Goal: Task Accomplishment & Management: Use online tool/utility

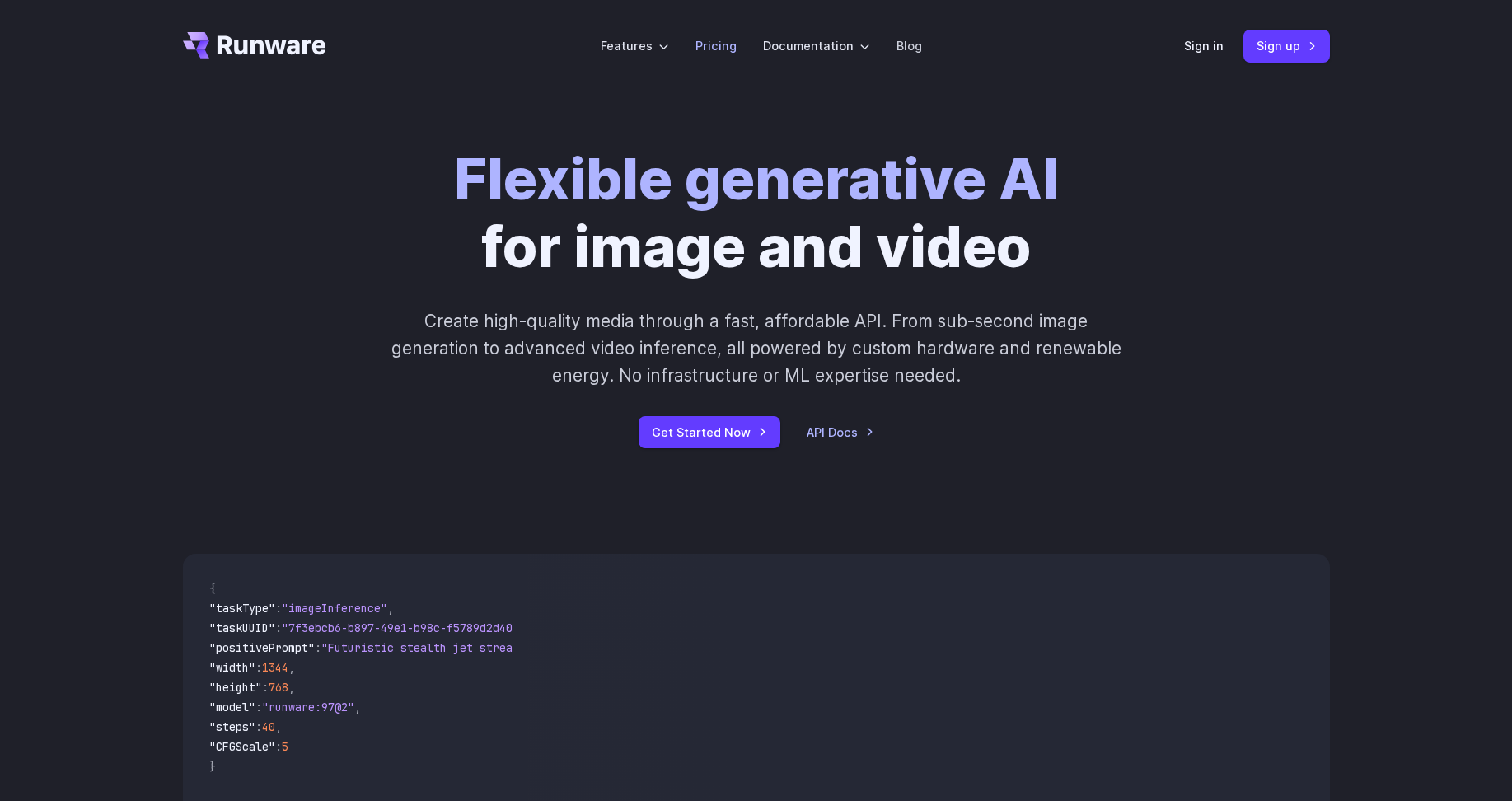
click at [720, 50] on link "Pricing" at bounding box center [716, 46] width 41 height 19
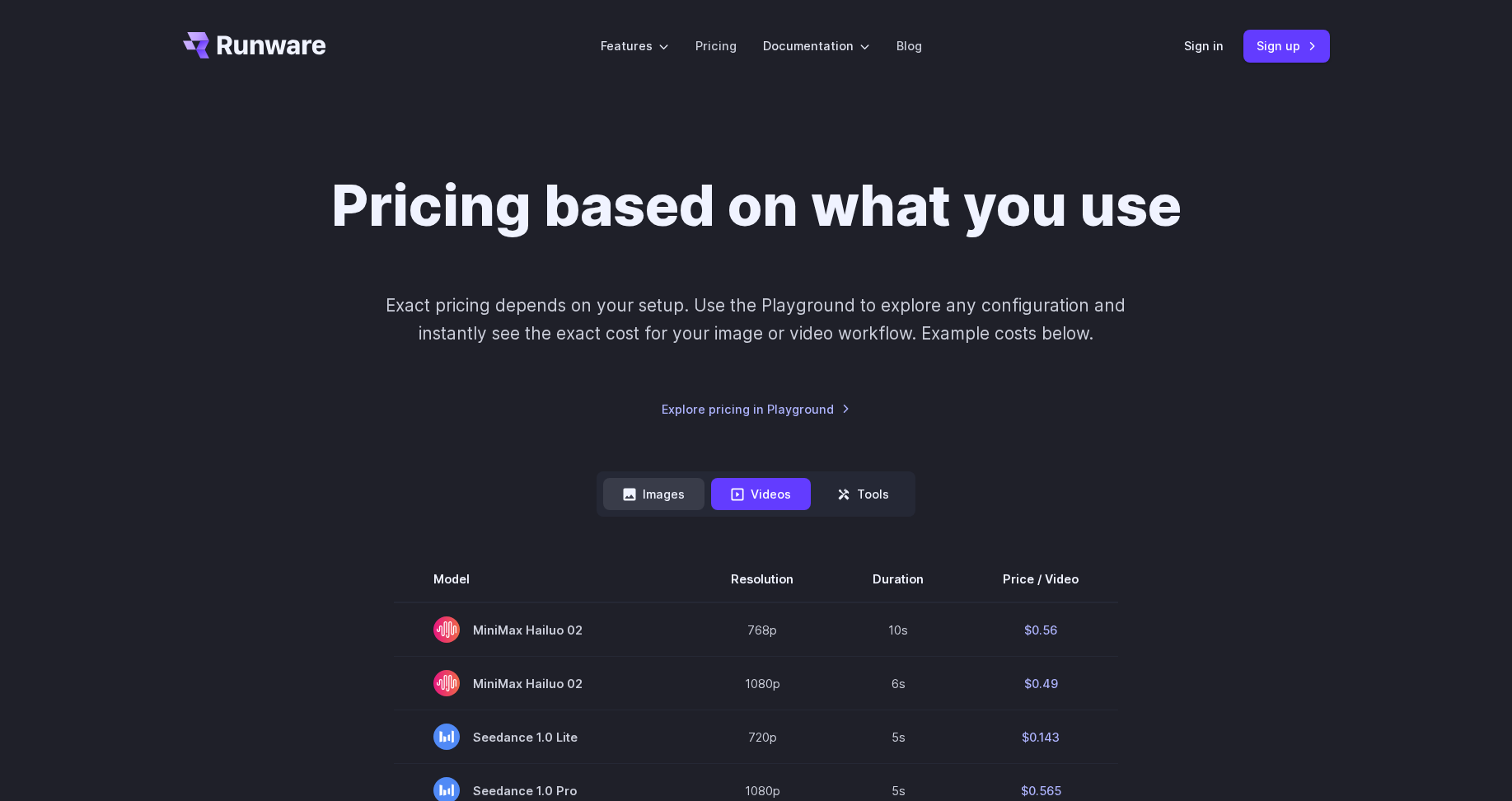
click at [657, 495] on button "Images" at bounding box center [653, 494] width 101 height 32
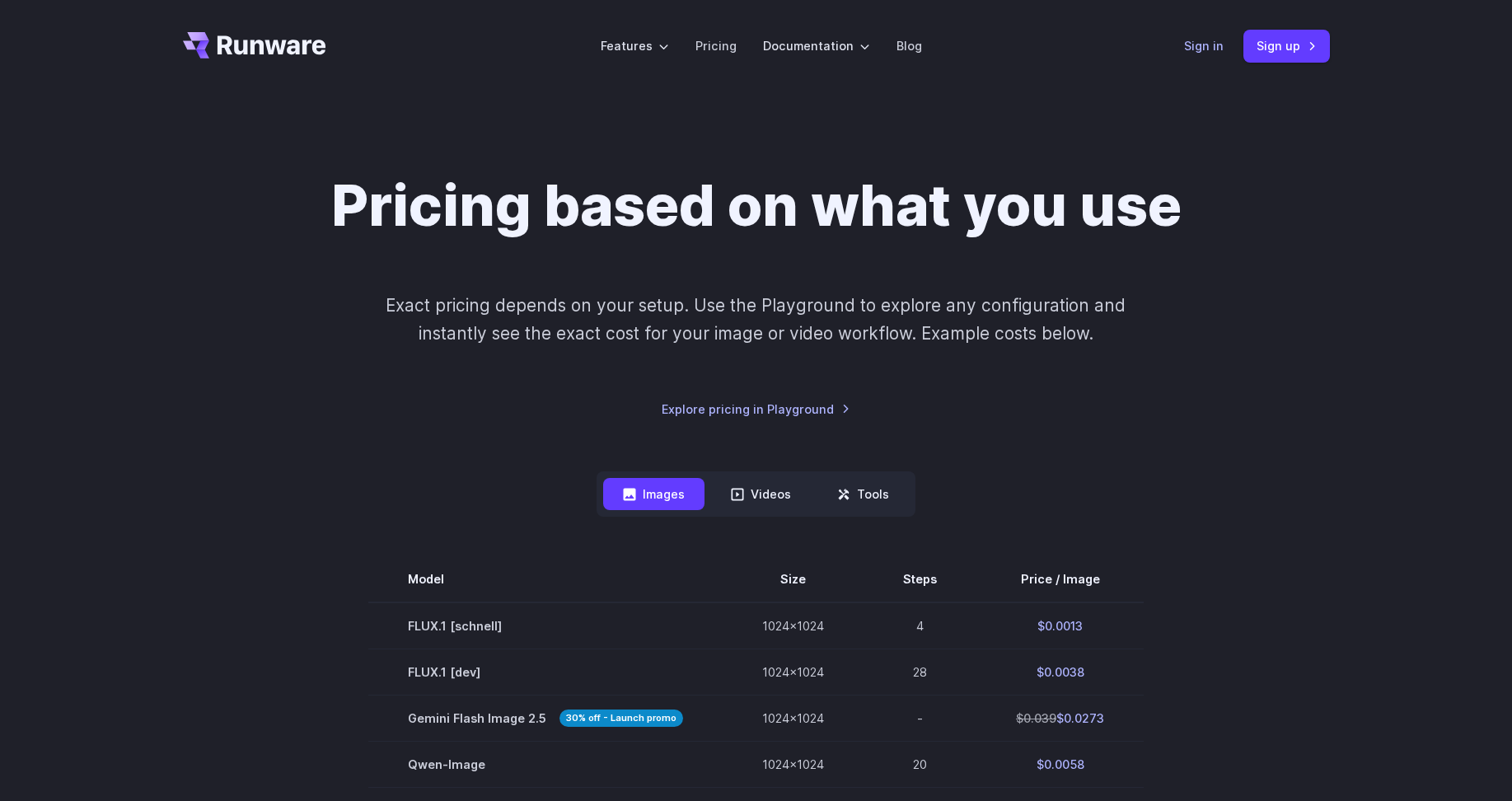
click at [1201, 41] on link "Sign in" at bounding box center [1204, 46] width 40 height 19
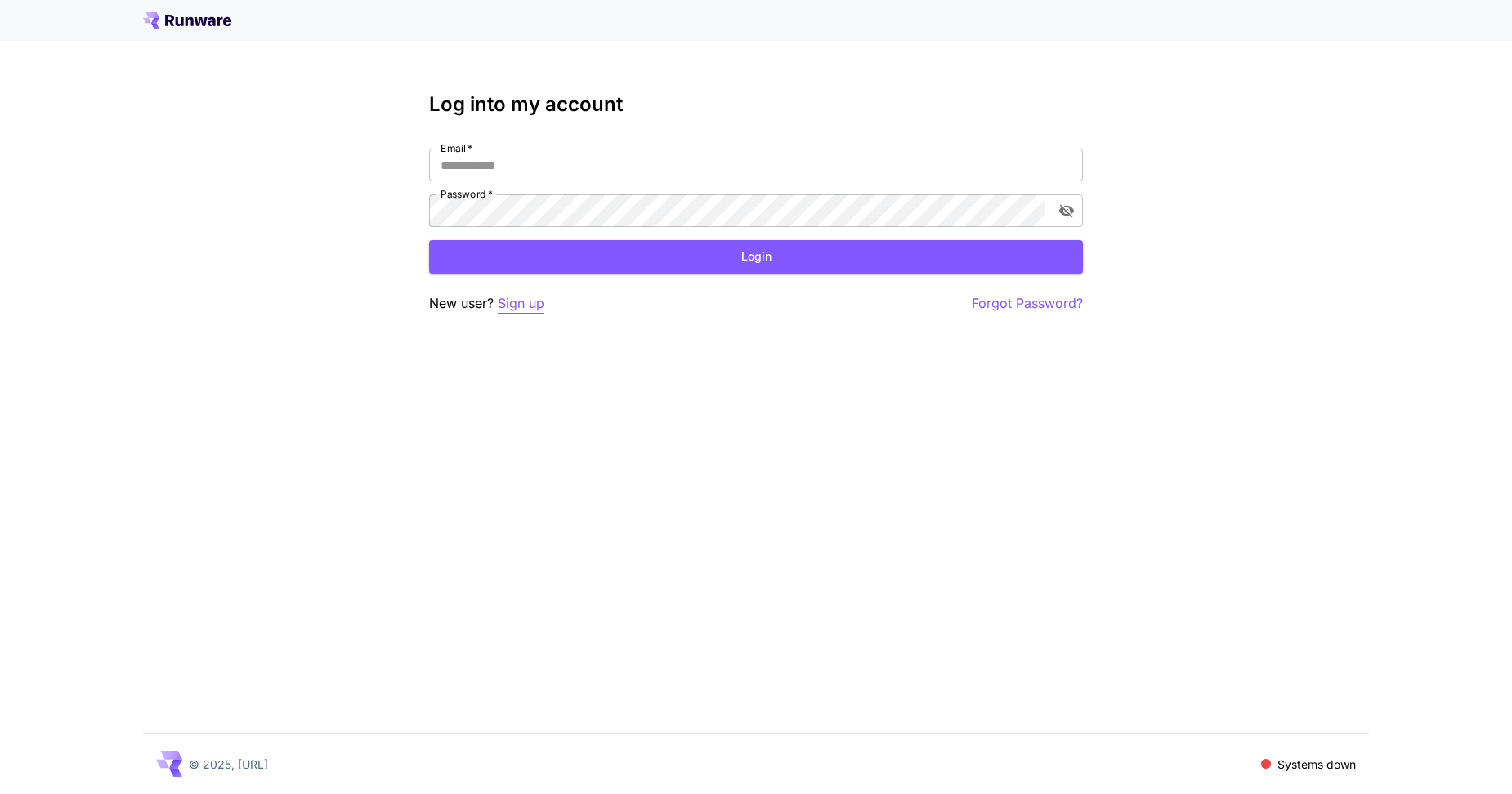
click at [527, 302] on p "Sign up" at bounding box center [521, 303] width 47 height 21
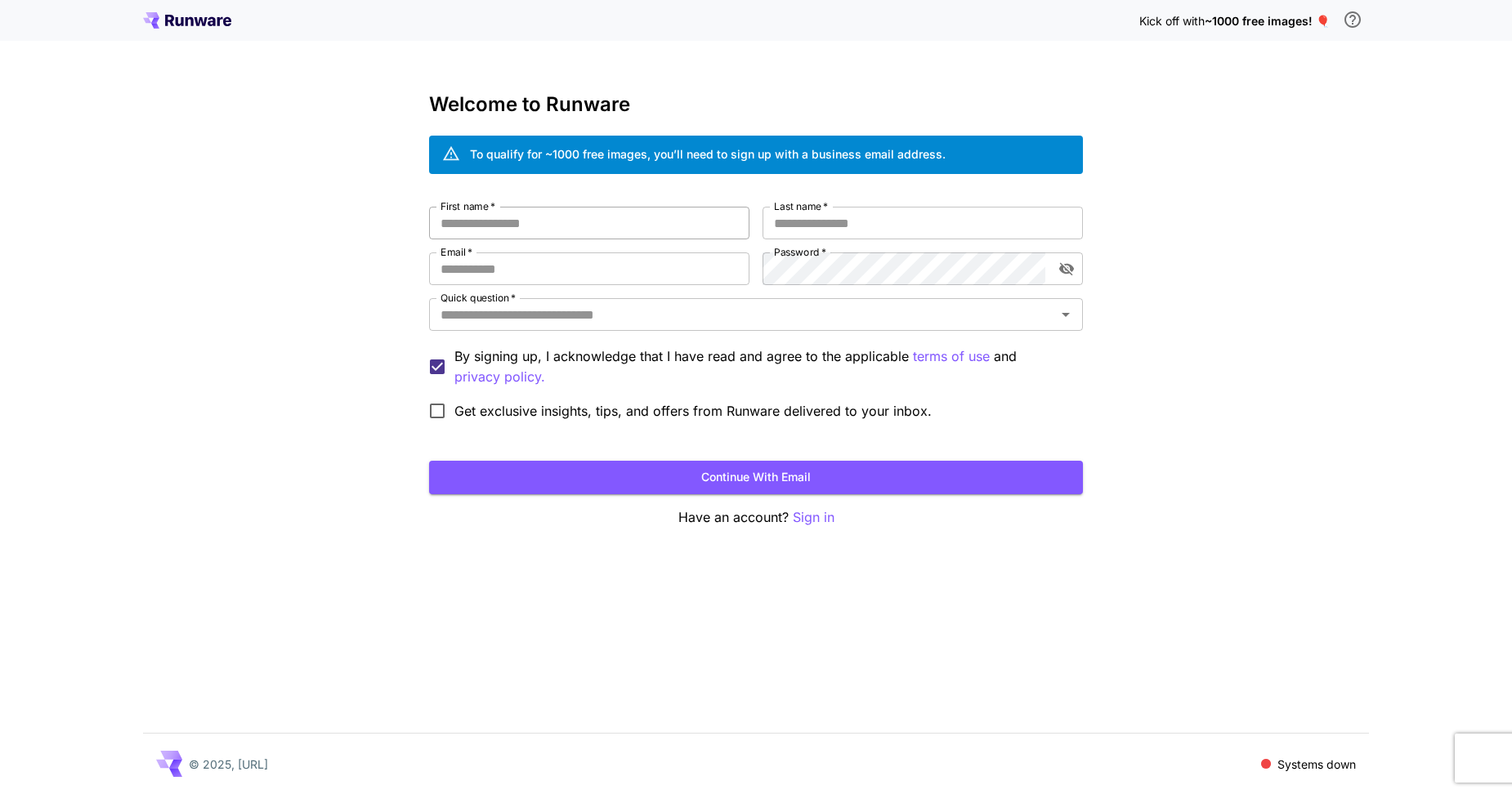
click at [716, 222] on input "First name   *" at bounding box center [589, 223] width 320 height 33
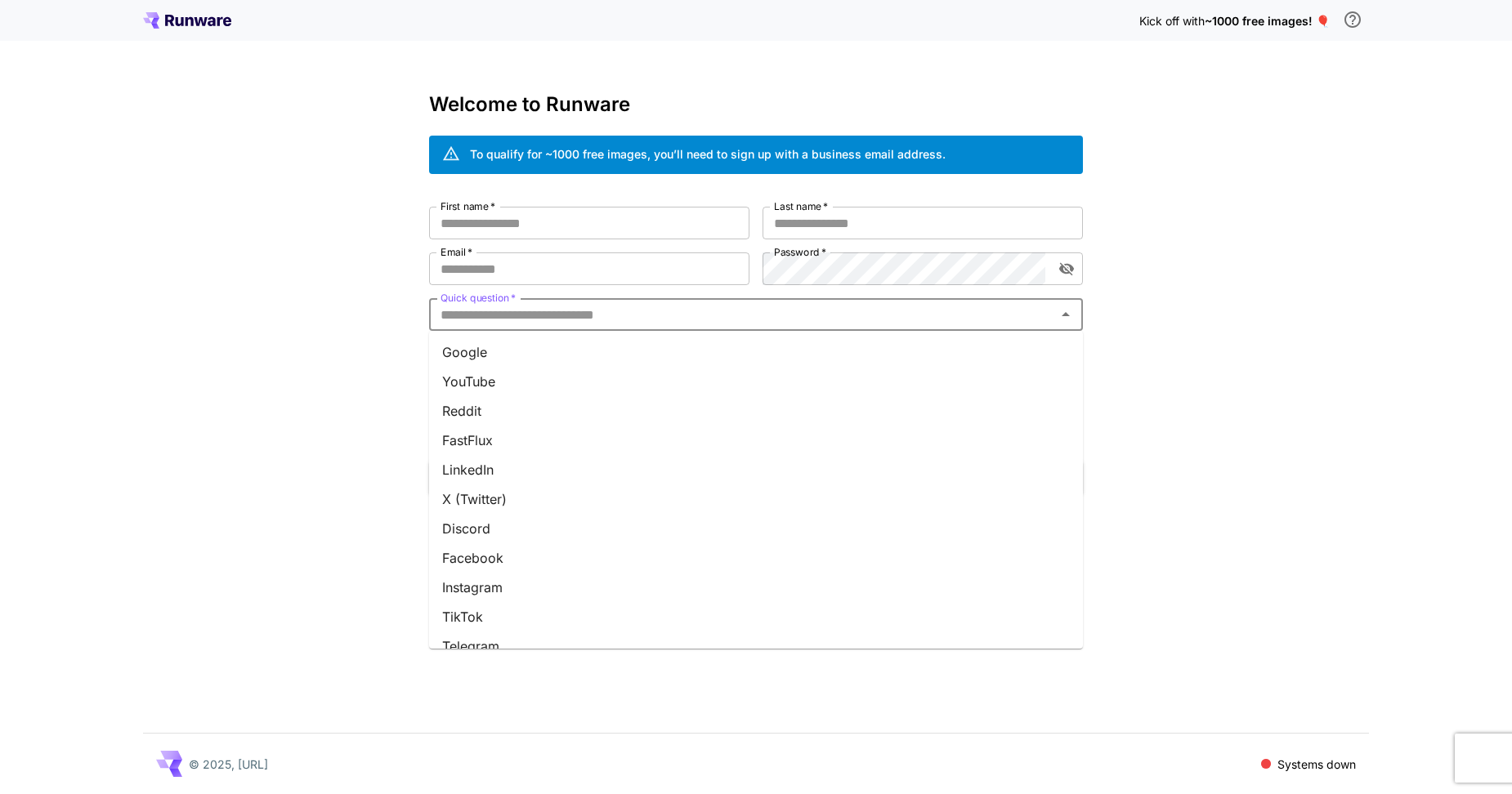
click at [1028, 319] on input "Quick question   *" at bounding box center [742, 314] width 617 height 23
click at [1397, 244] on div "Kick off with ~1000 free images! 🎈 Welcome to Runware To qualify for ~1000 free…" at bounding box center [756, 397] width 1512 height 794
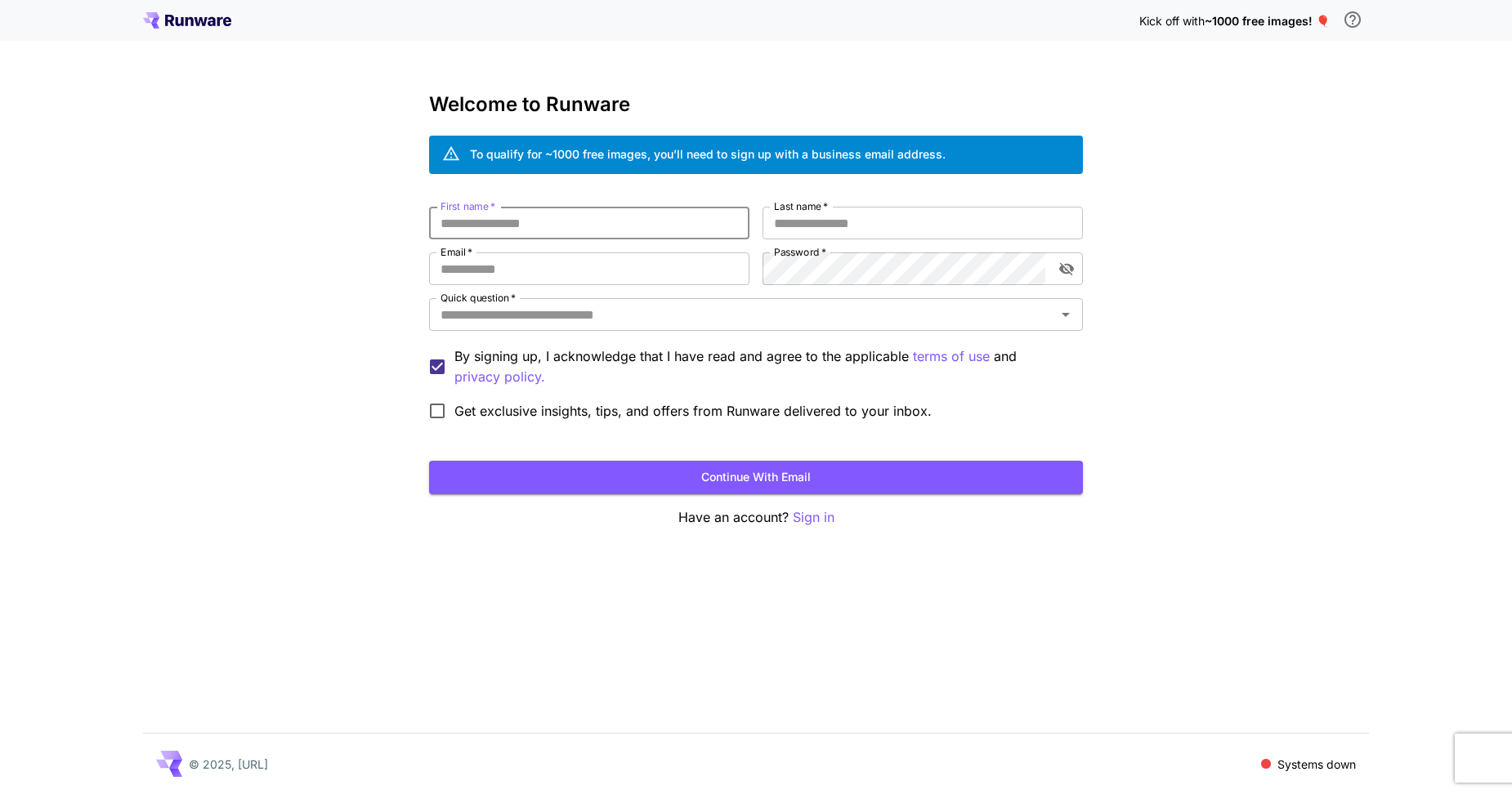
click at [611, 219] on input "First name   *" at bounding box center [589, 223] width 320 height 33
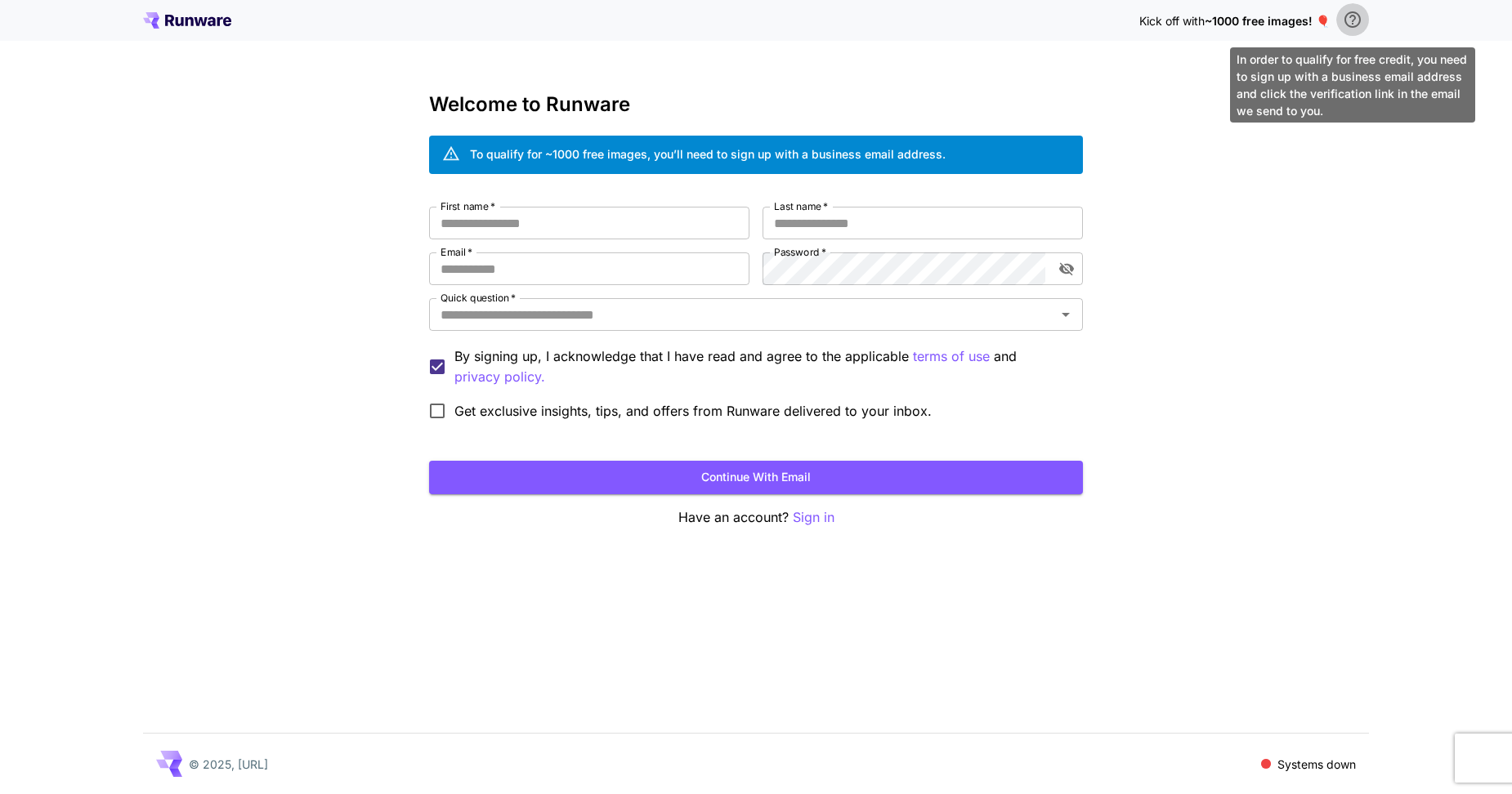
click at [1349, 21] on icon "\a In order to qualify for free credit, you need to sign up with a business ema…" at bounding box center [1353, 20] width 20 height 20
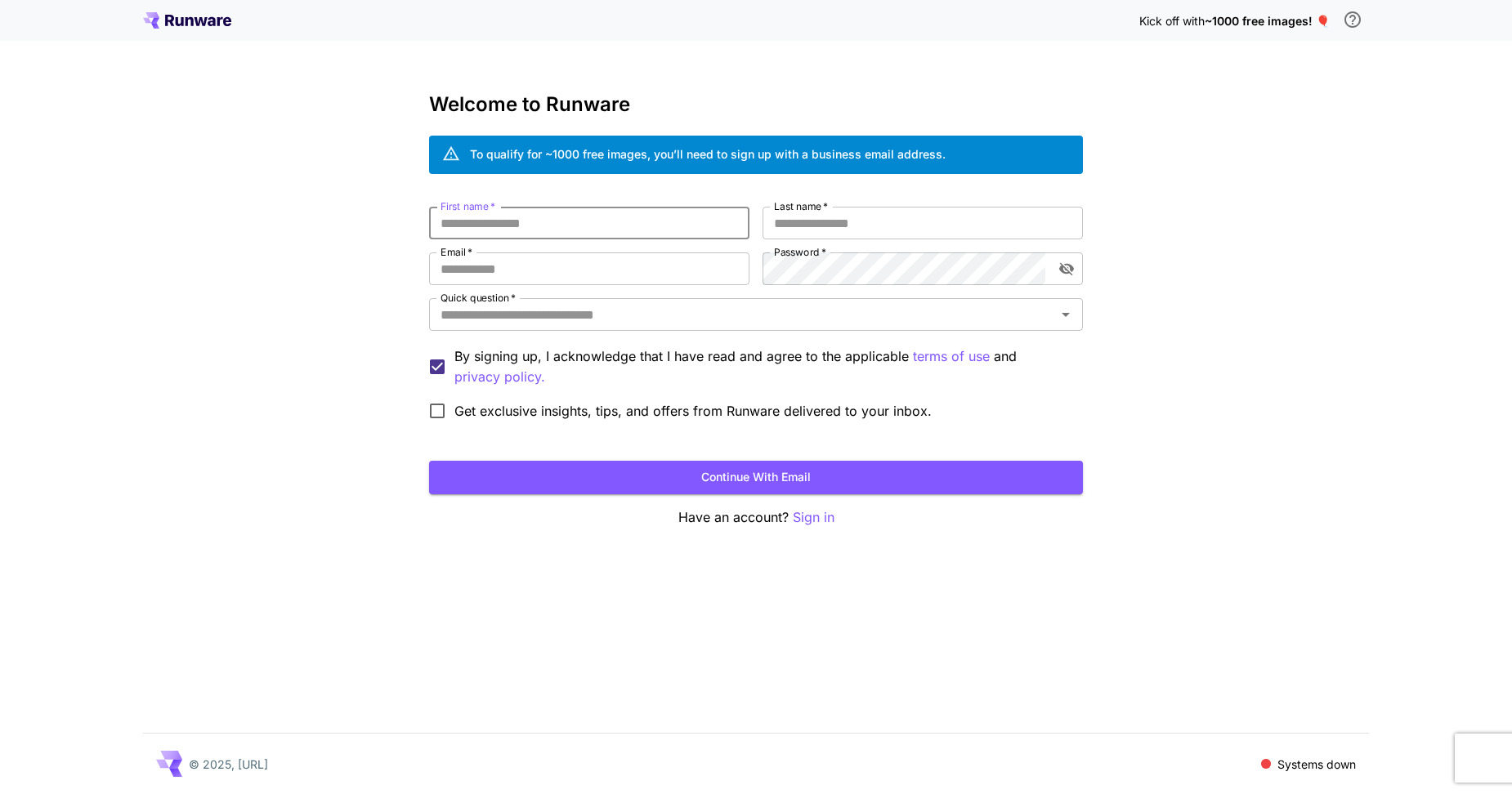
click at [506, 224] on input "First name   *" at bounding box center [589, 223] width 320 height 33
type input "**"
type input "****"
click at [510, 250] on div "First name   * ** First name   * Last name   * **** Last name   * Email   * Ema…" at bounding box center [756, 318] width 654 height 222
click at [510, 264] on input "Email   *" at bounding box center [589, 268] width 320 height 33
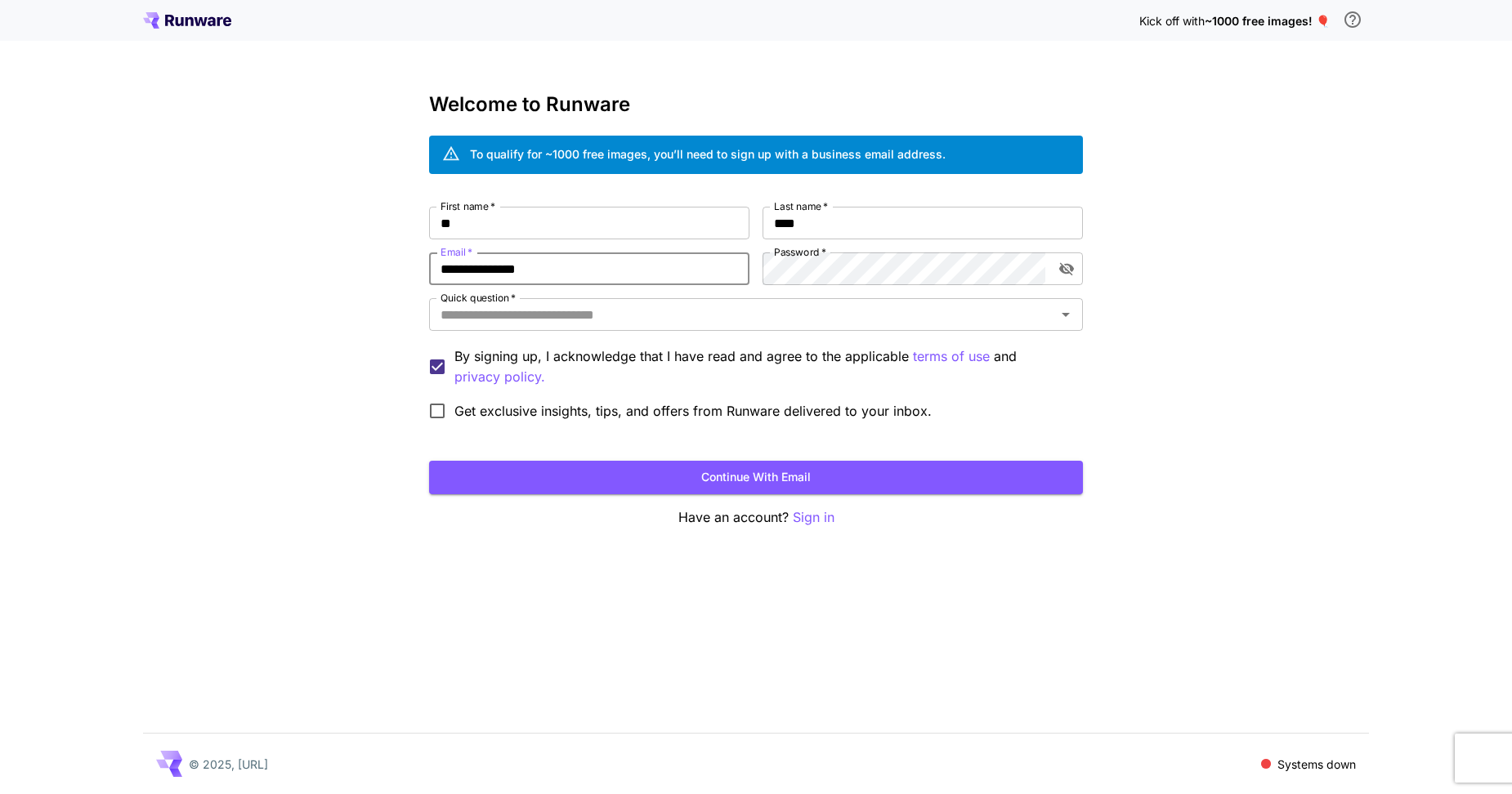
type input "**********"
click at [566, 329] on div "Quick question   *" at bounding box center [756, 314] width 654 height 33
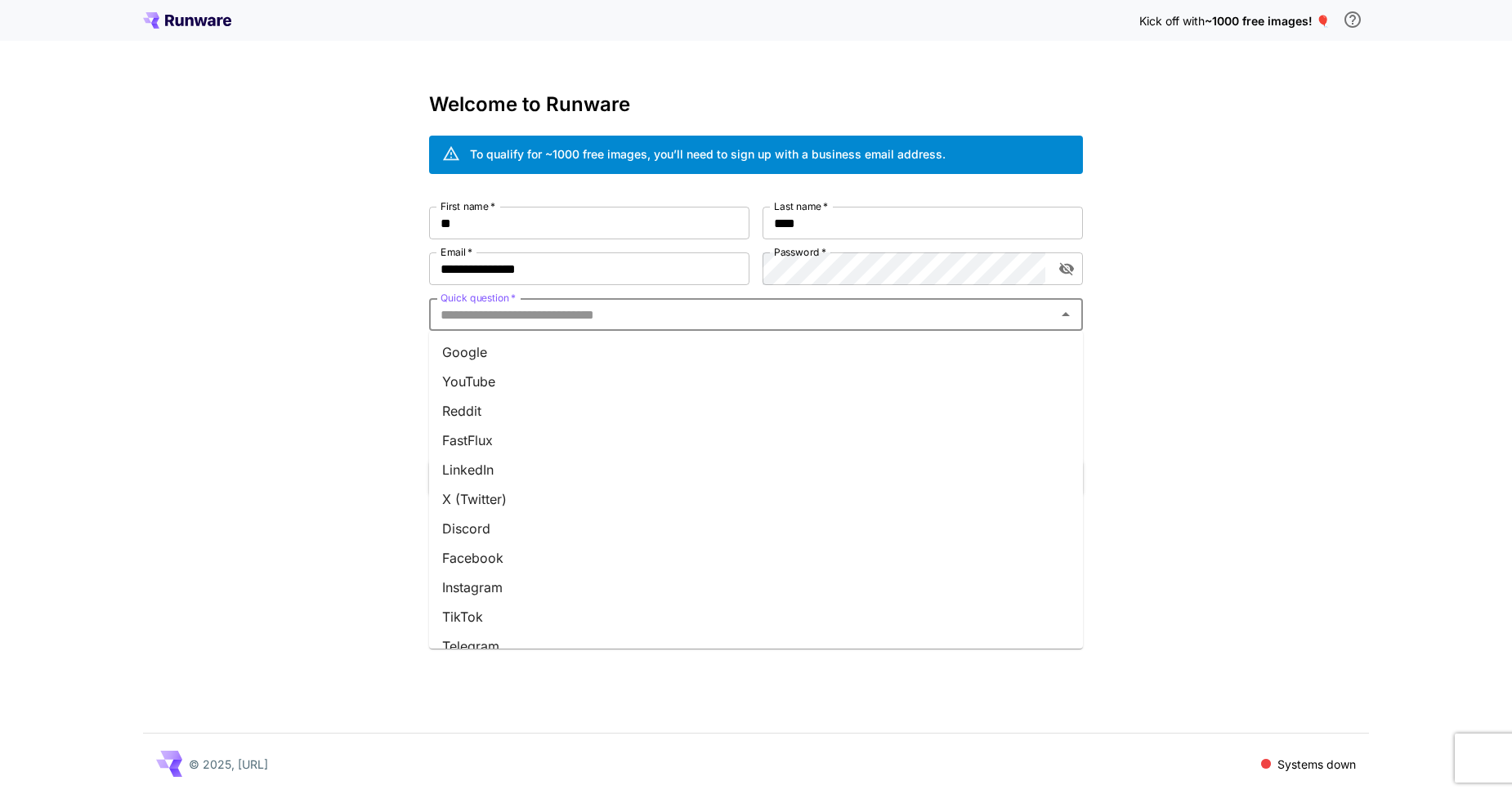
click at [542, 353] on li "Google" at bounding box center [756, 352] width 654 height 30
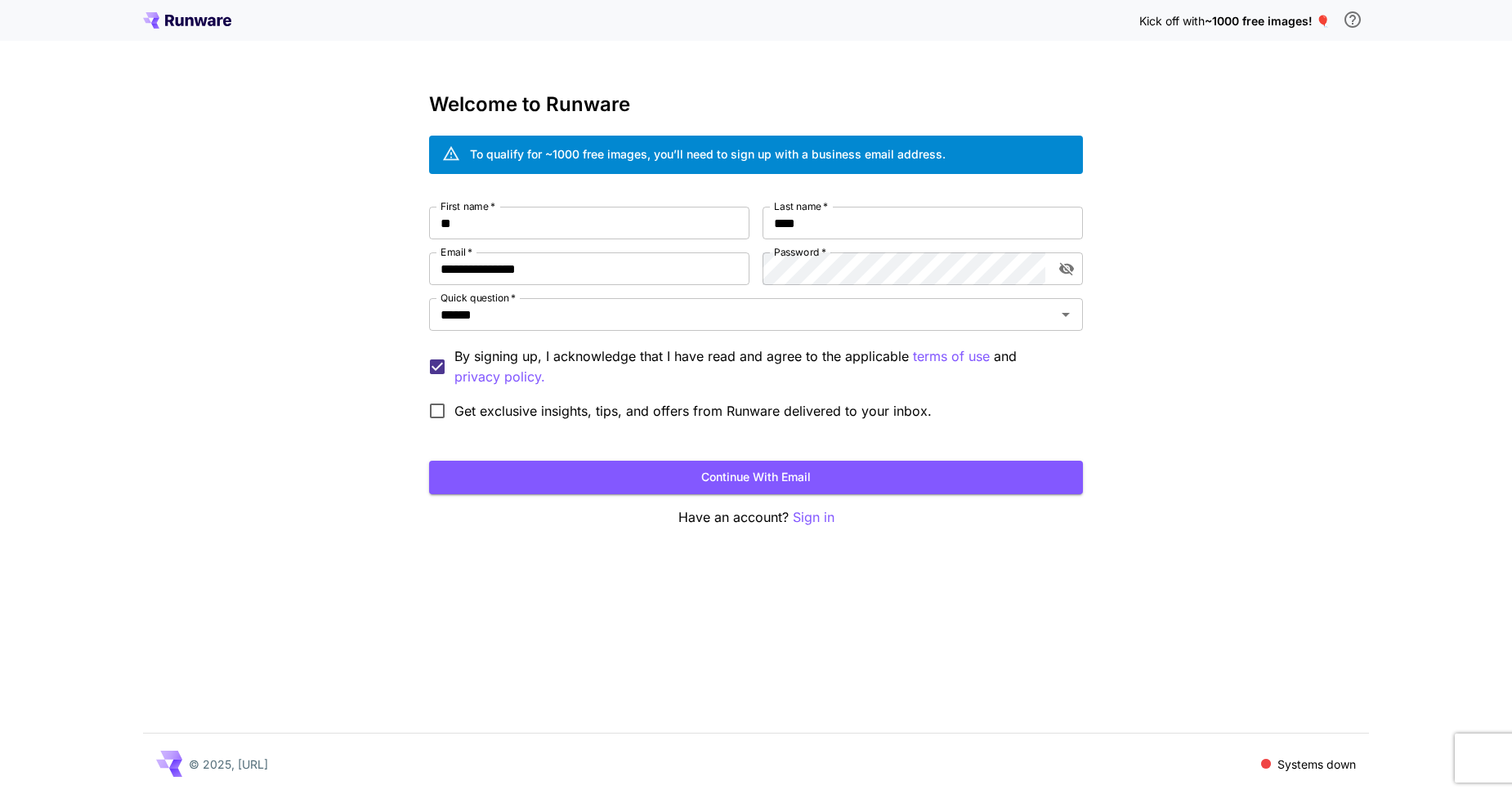
click at [612, 410] on span "Get exclusive insights, tips, and offers from Runware delivered to your inbox." at bounding box center [692, 411] width 477 height 20
click at [691, 474] on button "Continue with email" at bounding box center [756, 477] width 654 height 34
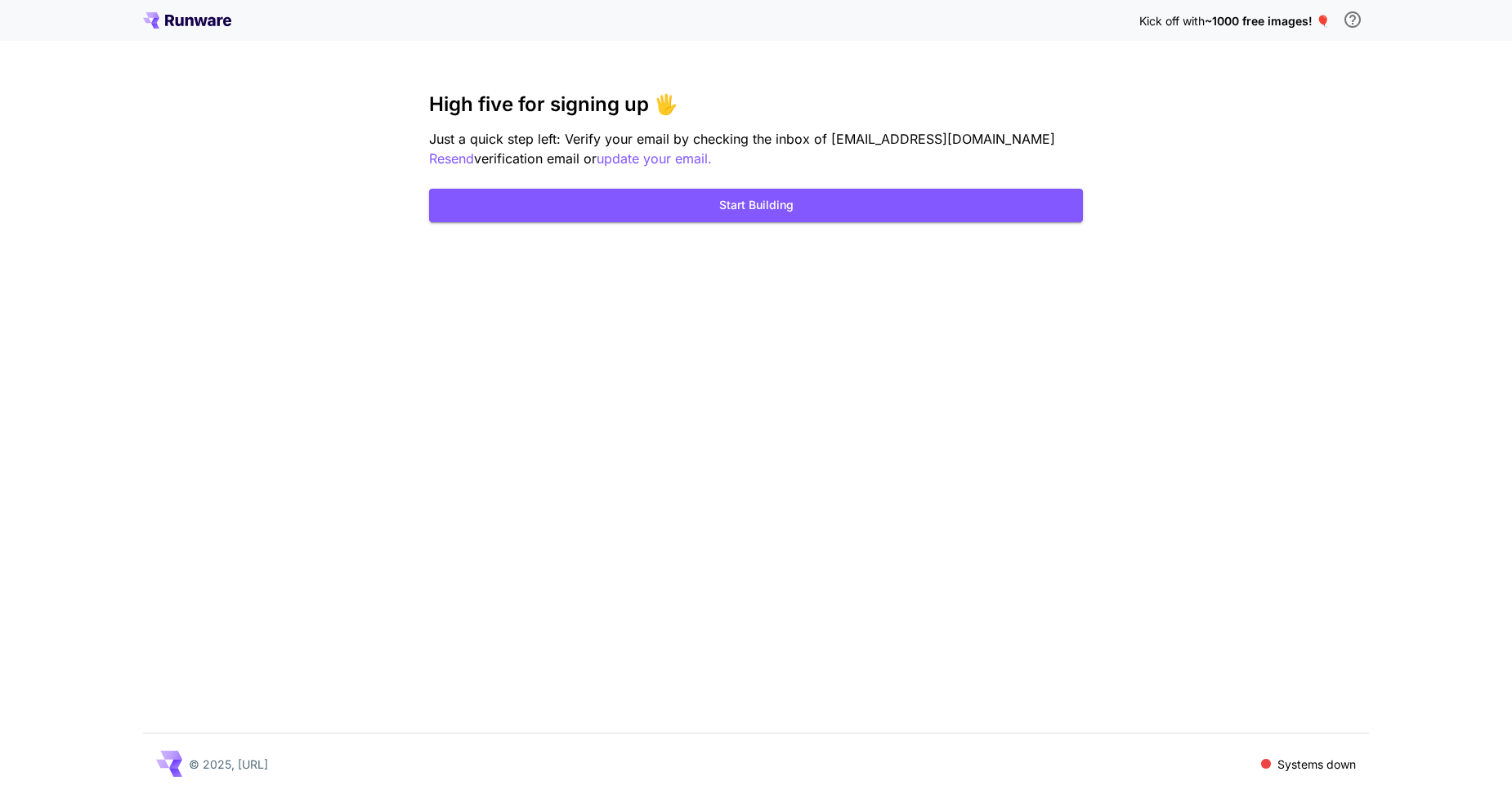
click at [197, 28] on icon at bounding box center [186, 21] width 88 height 16
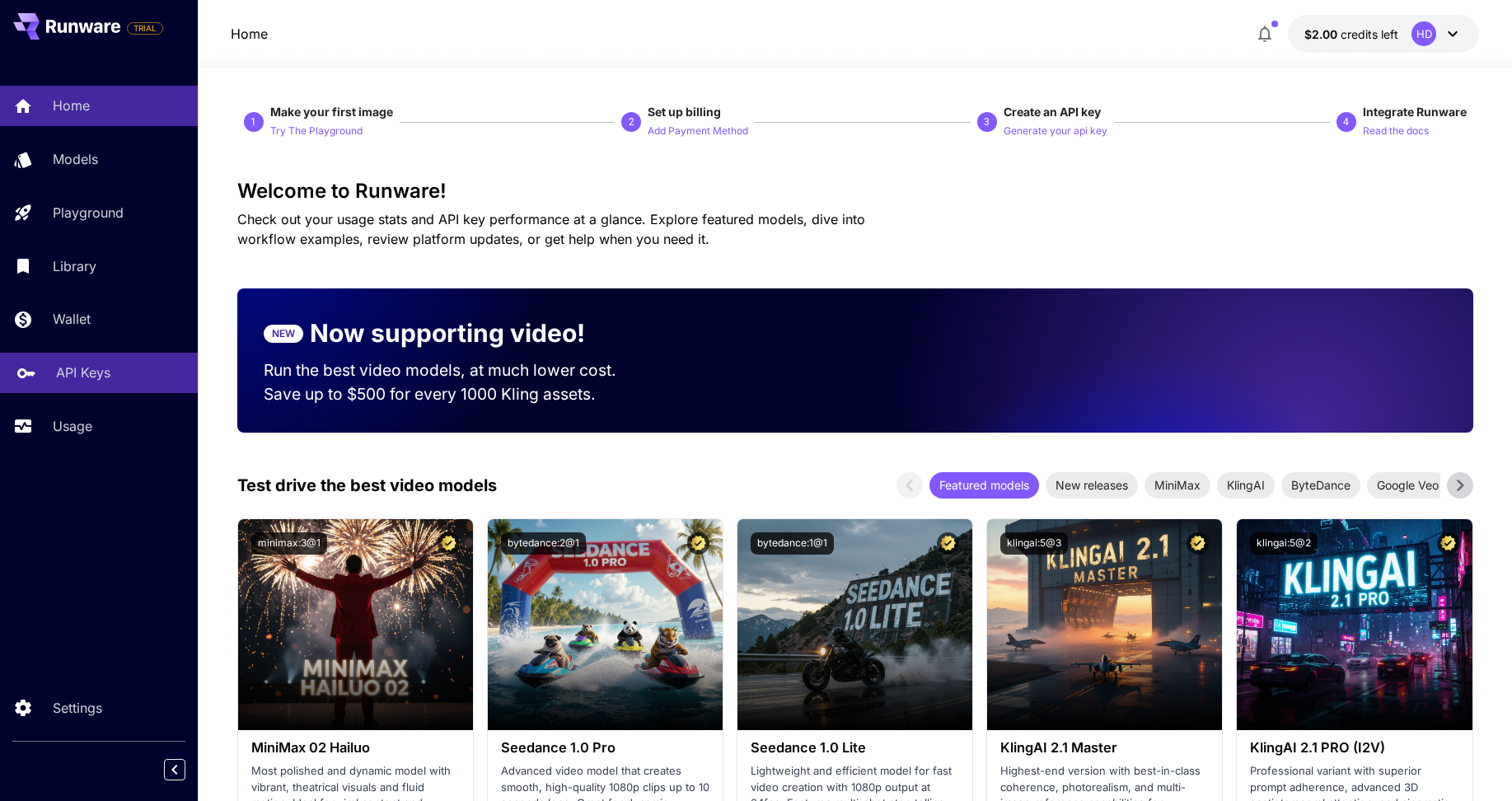
click at [78, 374] on p "API Keys" at bounding box center [84, 373] width 55 height 20
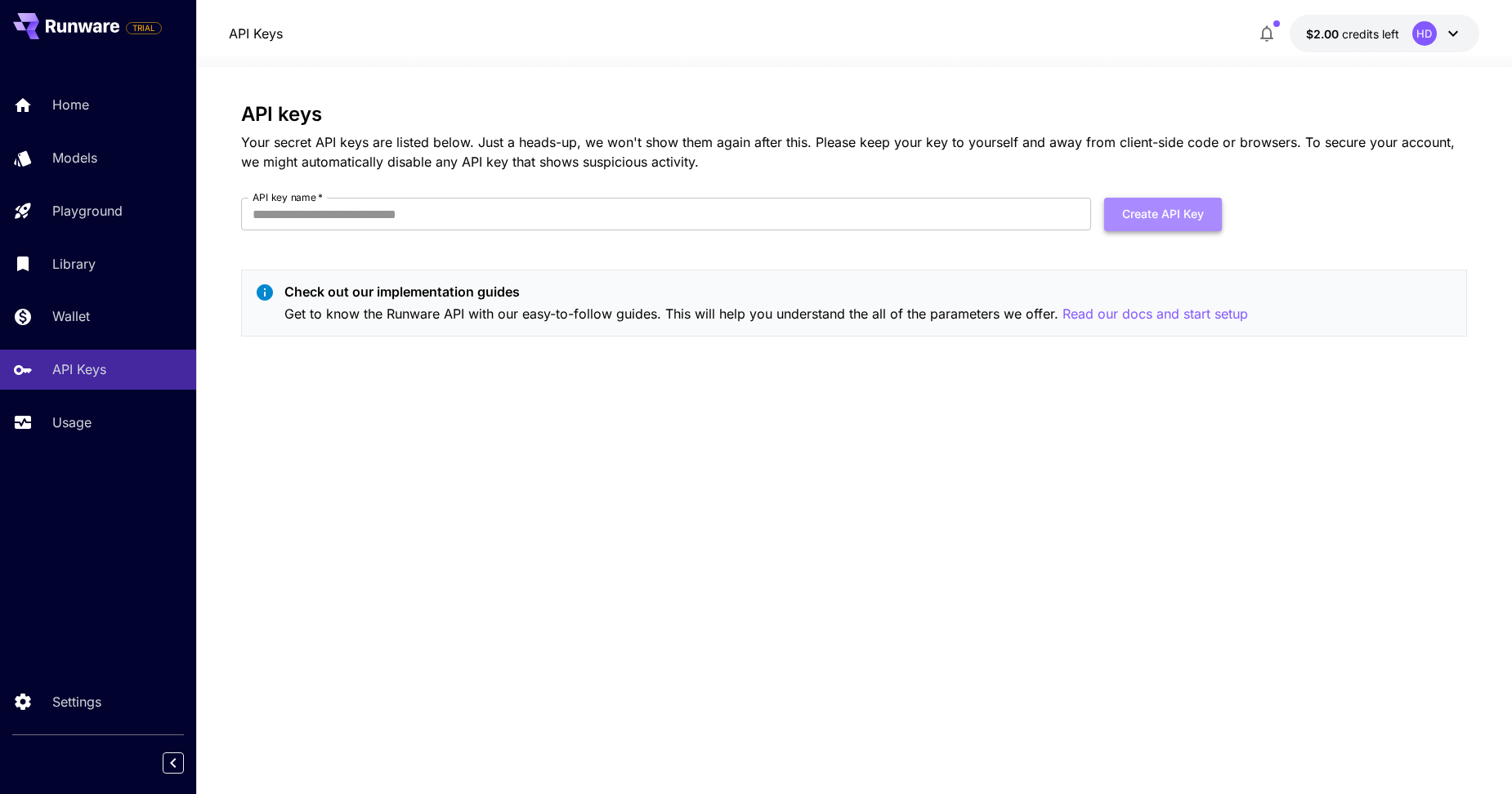
click at [1163, 209] on button "Create API Key" at bounding box center [1162, 214] width 117 height 34
click at [806, 213] on input "API key name   *" at bounding box center [666, 214] width 850 height 33
type input "********"
click at [1160, 204] on button "Create API Key" at bounding box center [1162, 214] width 117 height 34
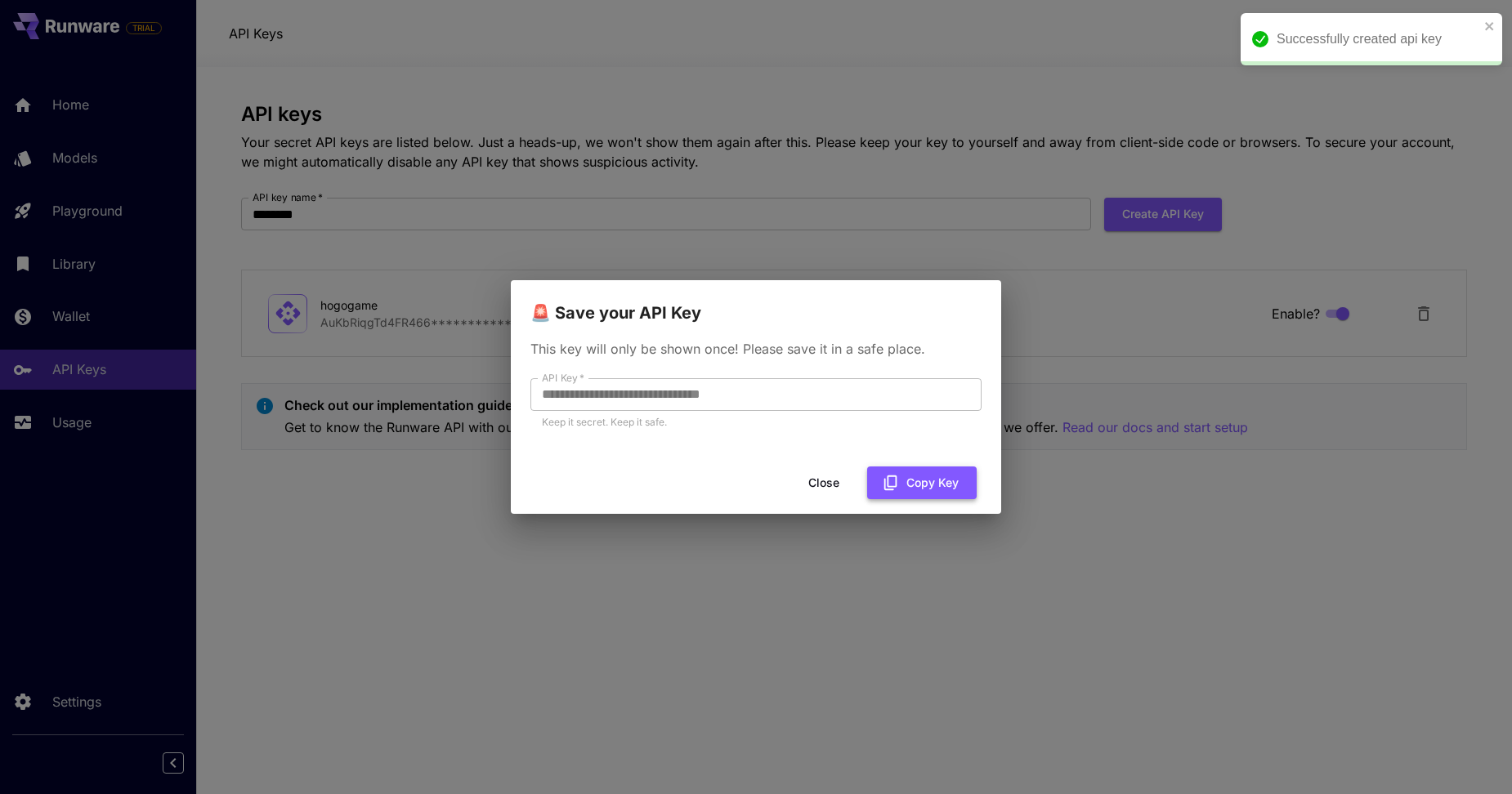
click at [944, 491] on button "Copy Key" at bounding box center [921, 483] width 109 height 34
drag, startPoint x: 1314, startPoint y: 714, endPoint x: 1307, endPoint y: 698, distance: 17.5
click at [1312, 712] on div "**********" at bounding box center [756, 397] width 1512 height 794
click at [825, 475] on button "Close" at bounding box center [824, 483] width 74 height 34
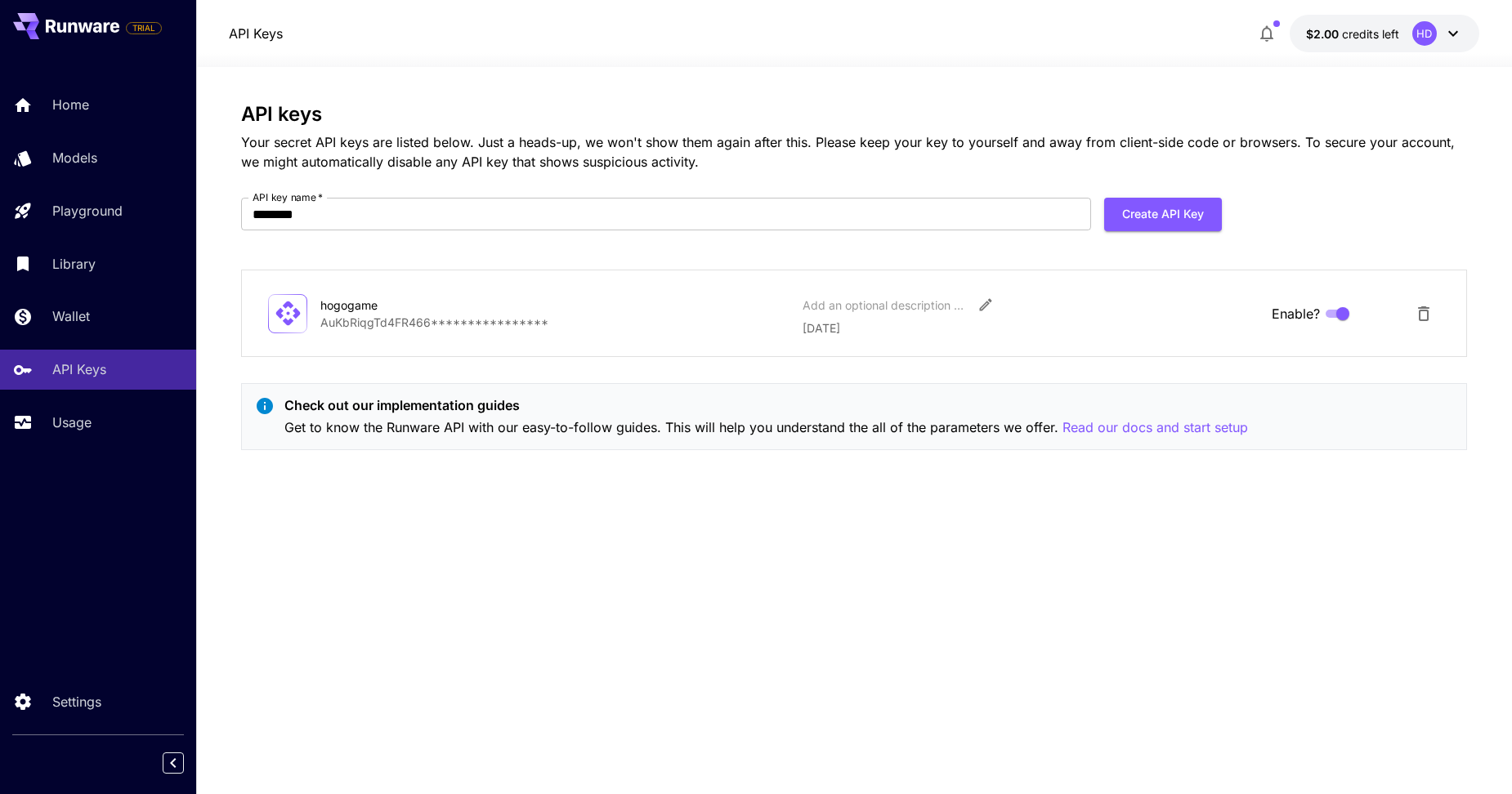
click at [443, 327] on p "**********" at bounding box center [554, 322] width 469 height 17
click at [1170, 437] on p "Read our docs and start setup" at bounding box center [1156, 427] width 186 height 21
click at [65, 148] on p "Models" at bounding box center [78, 158] width 45 height 20
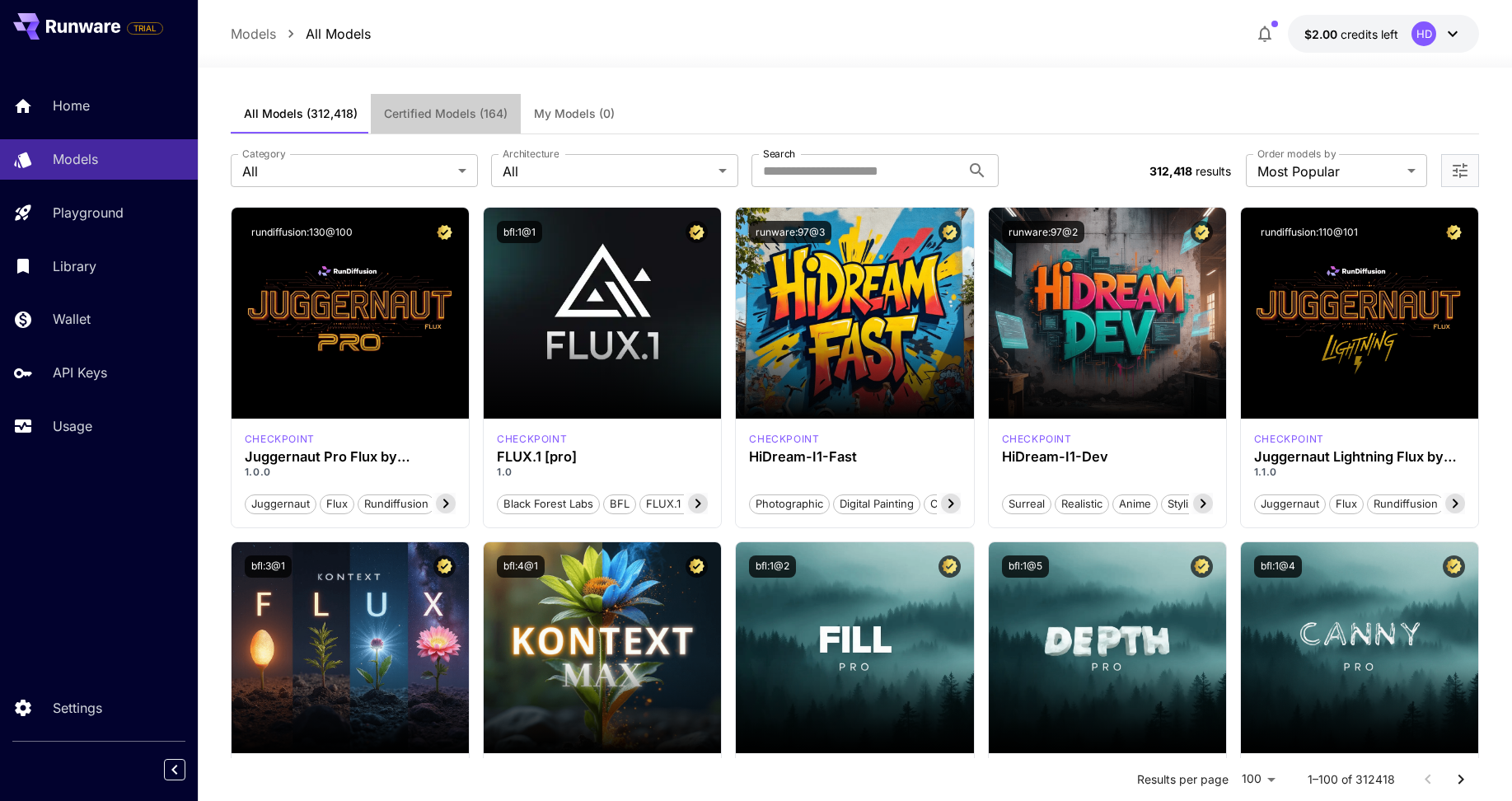
click at [465, 108] on span "Certified Models (164)" at bounding box center [445, 113] width 123 height 15
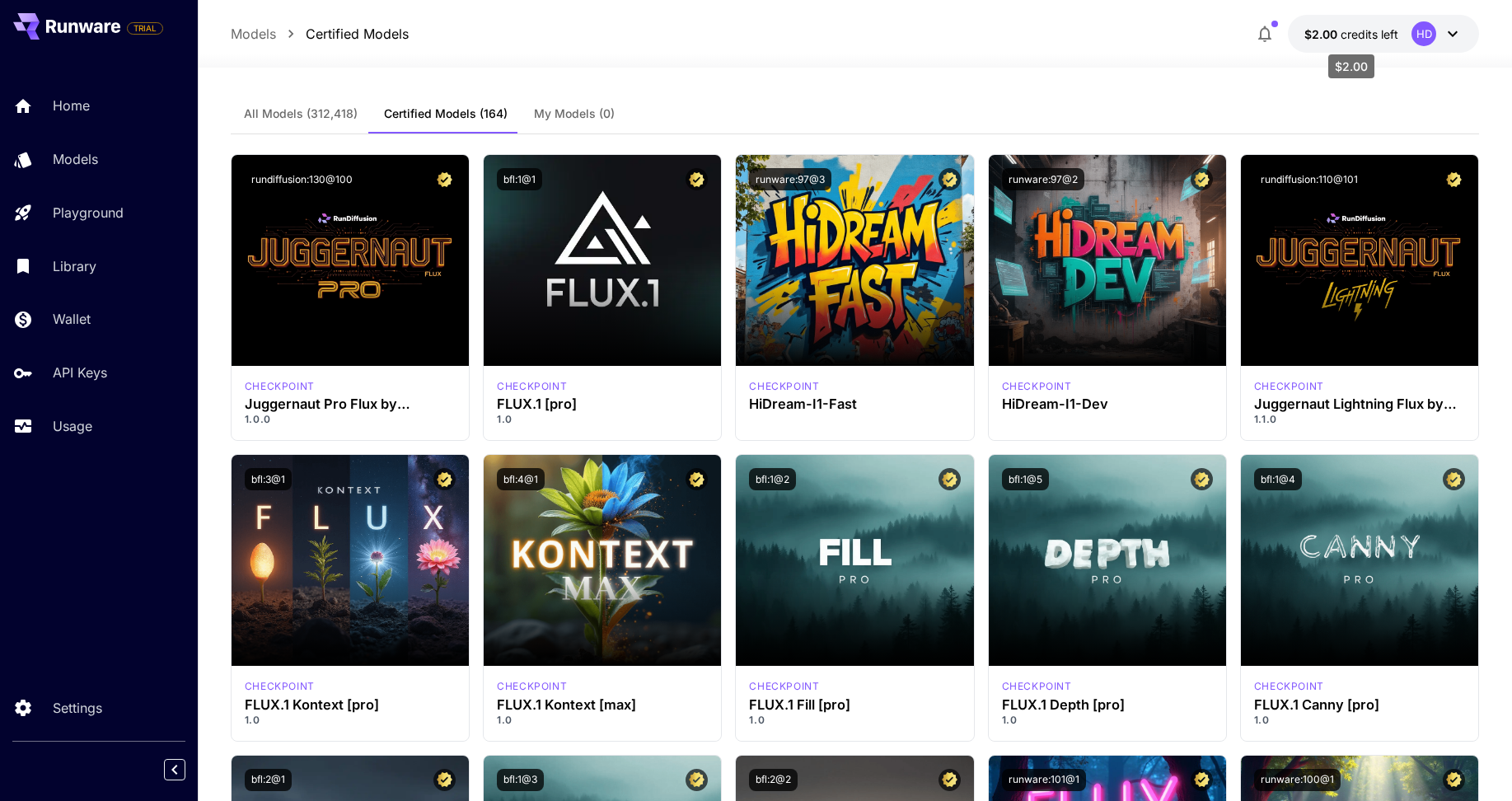
click at [1346, 29] on span "credits left" at bounding box center [1370, 34] width 58 height 14
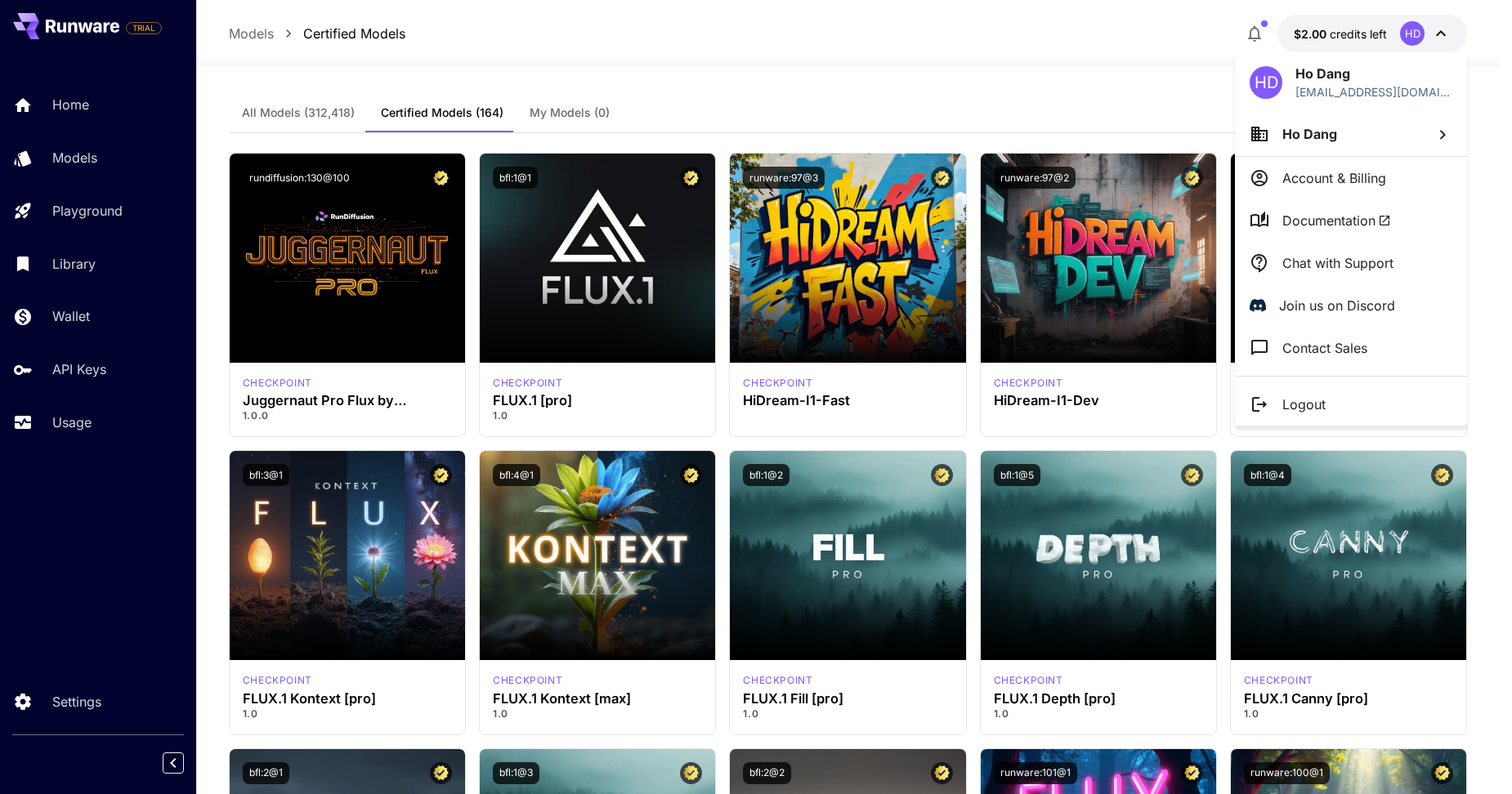
click at [1140, 55] on div at bounding box center [756, 397] width 1512 height 794
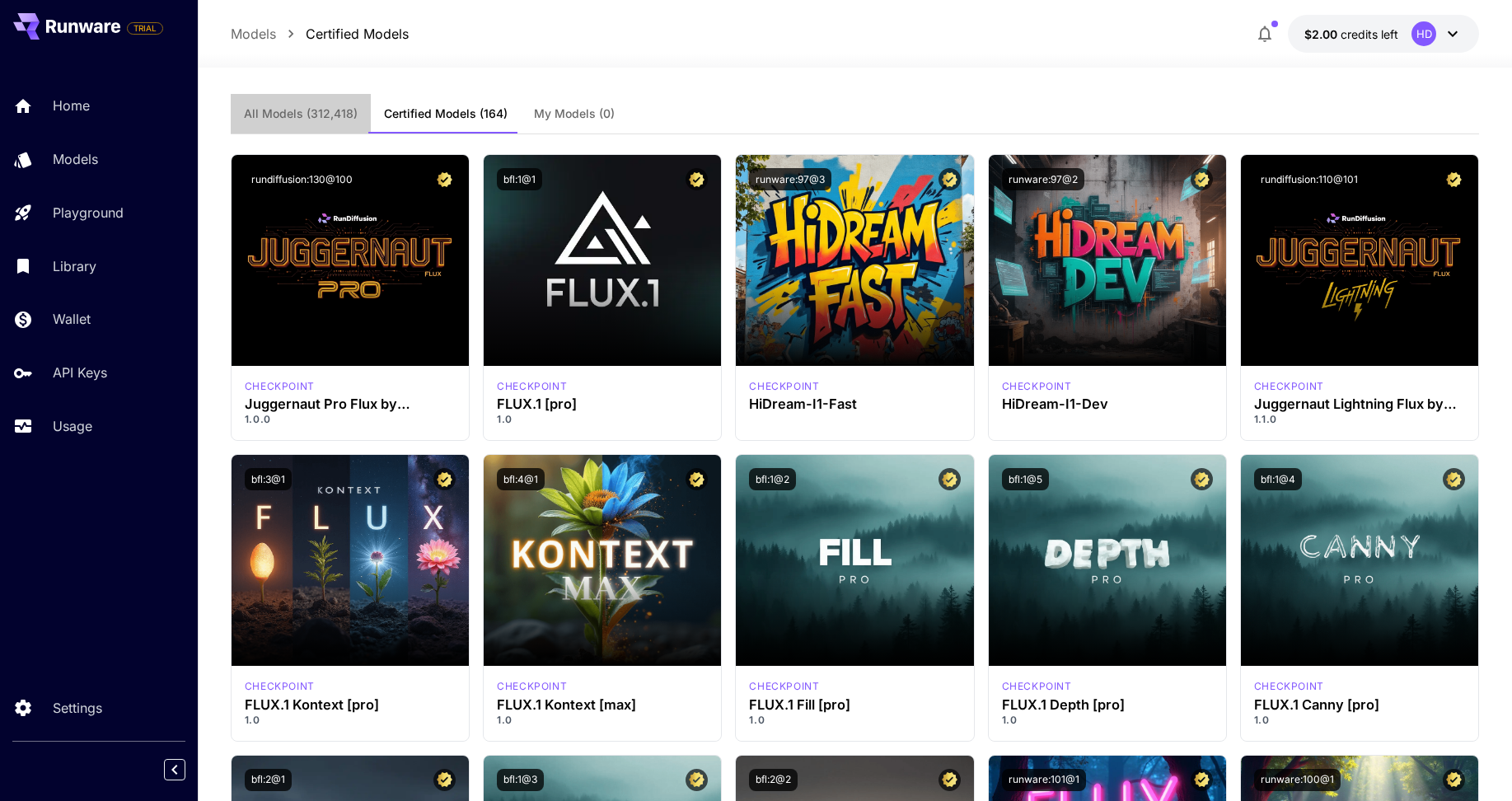
click at [305, 121] on button "All Models (312,418)" at bounding box center [301, 113] width 140 height 40
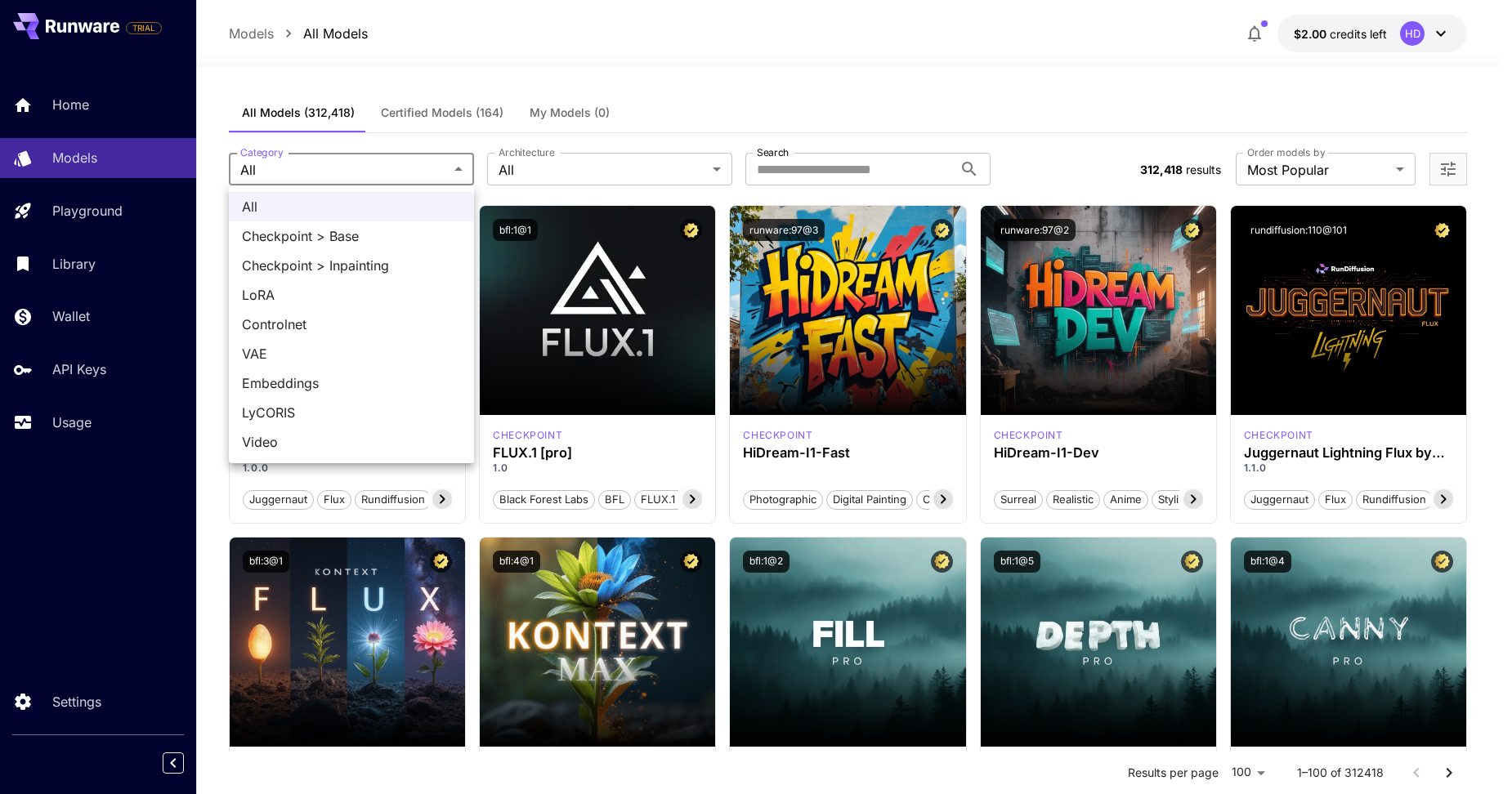
click at [884, 166] on div at bounding box center [756, 397] width 1512 height 794
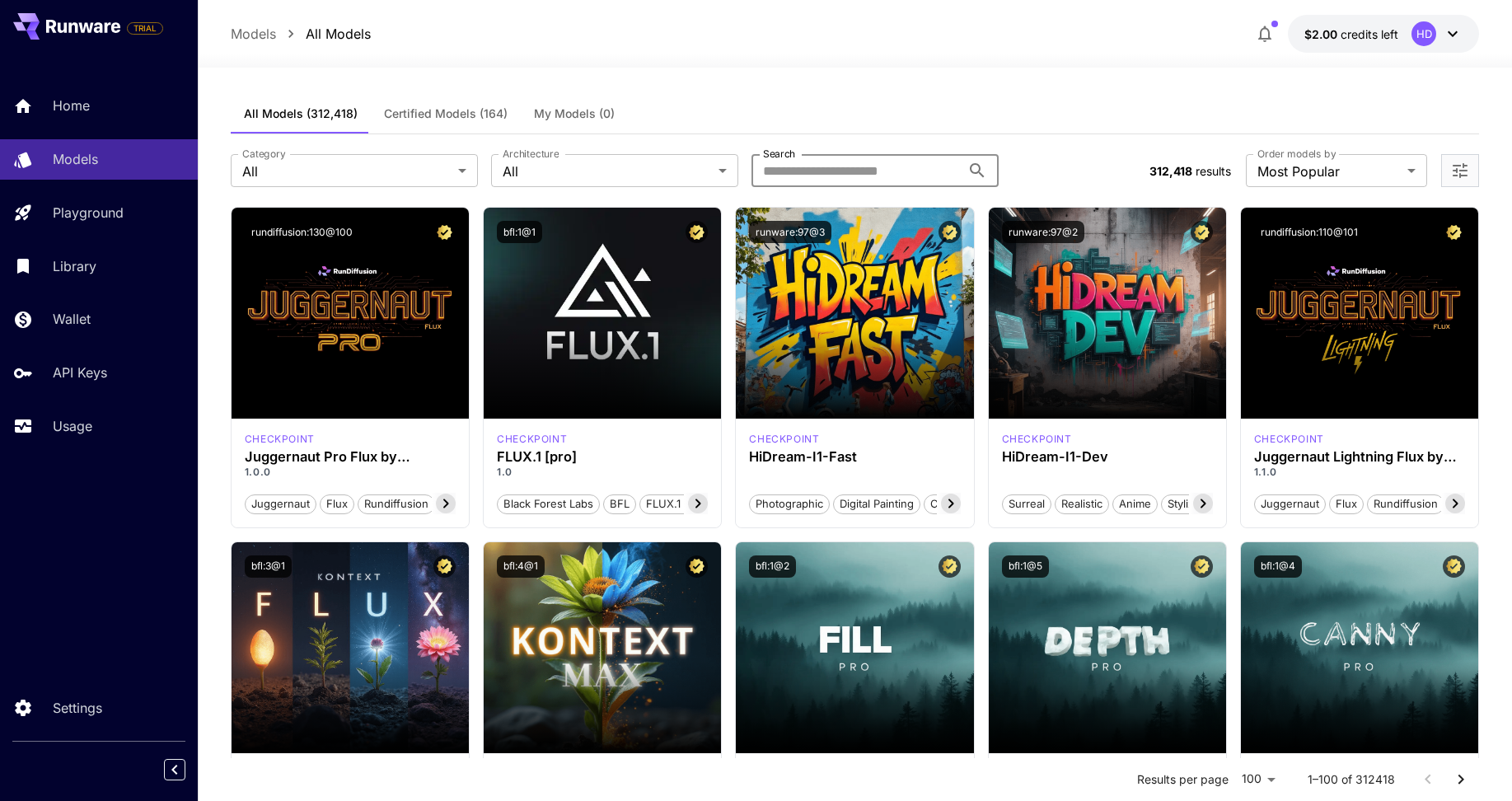
click at [891, 167] on input "Search" at bounding box center [856, 171] width 209 height 33
type input "****"
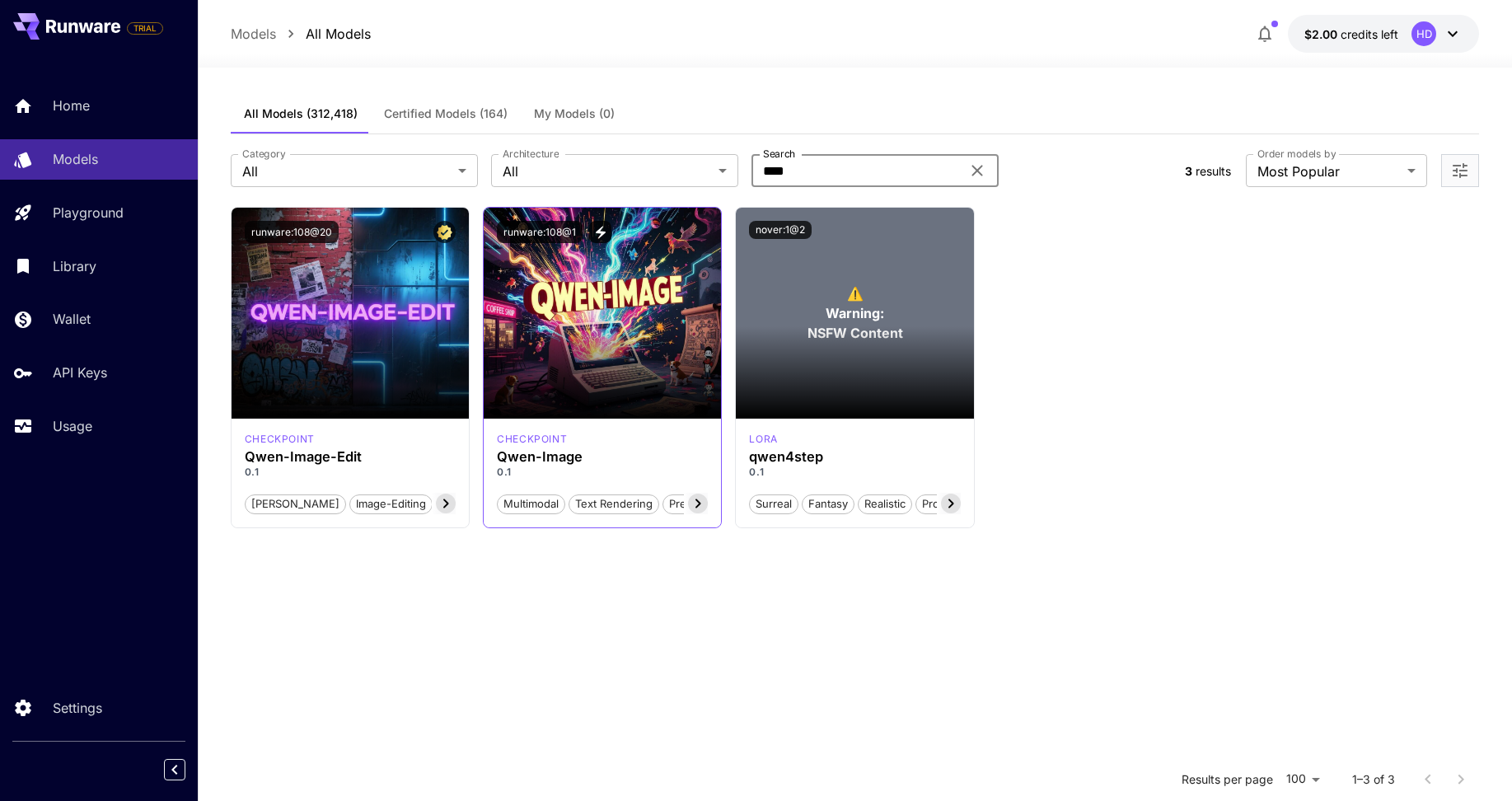
click at [546, 246] on div "runware:108@1" at bounding box center [602, 232] width 238 height 49
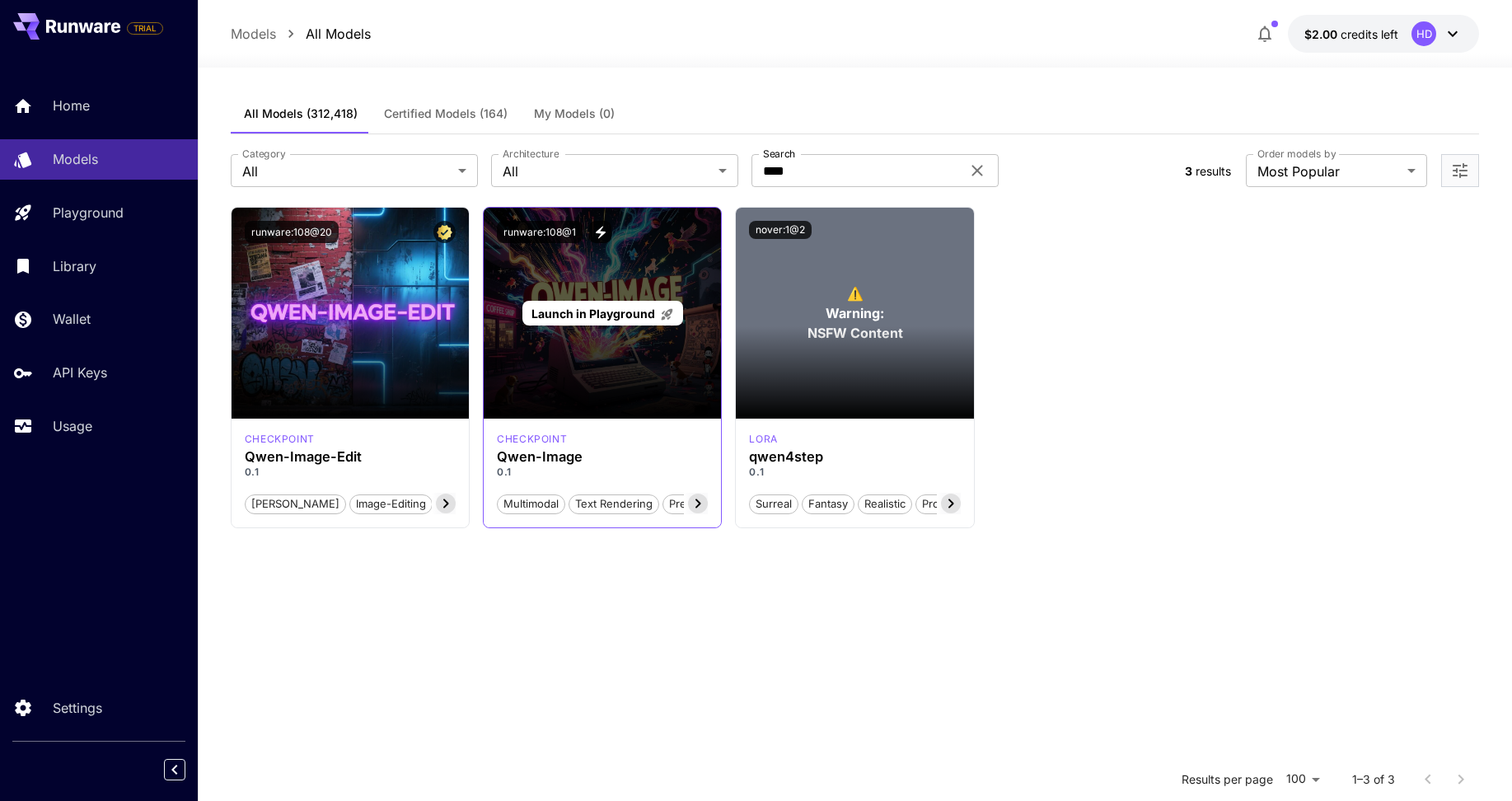
click at [634, 319] on span "Launch in Playground" at bounding box center [593, 313] width 123 height 14
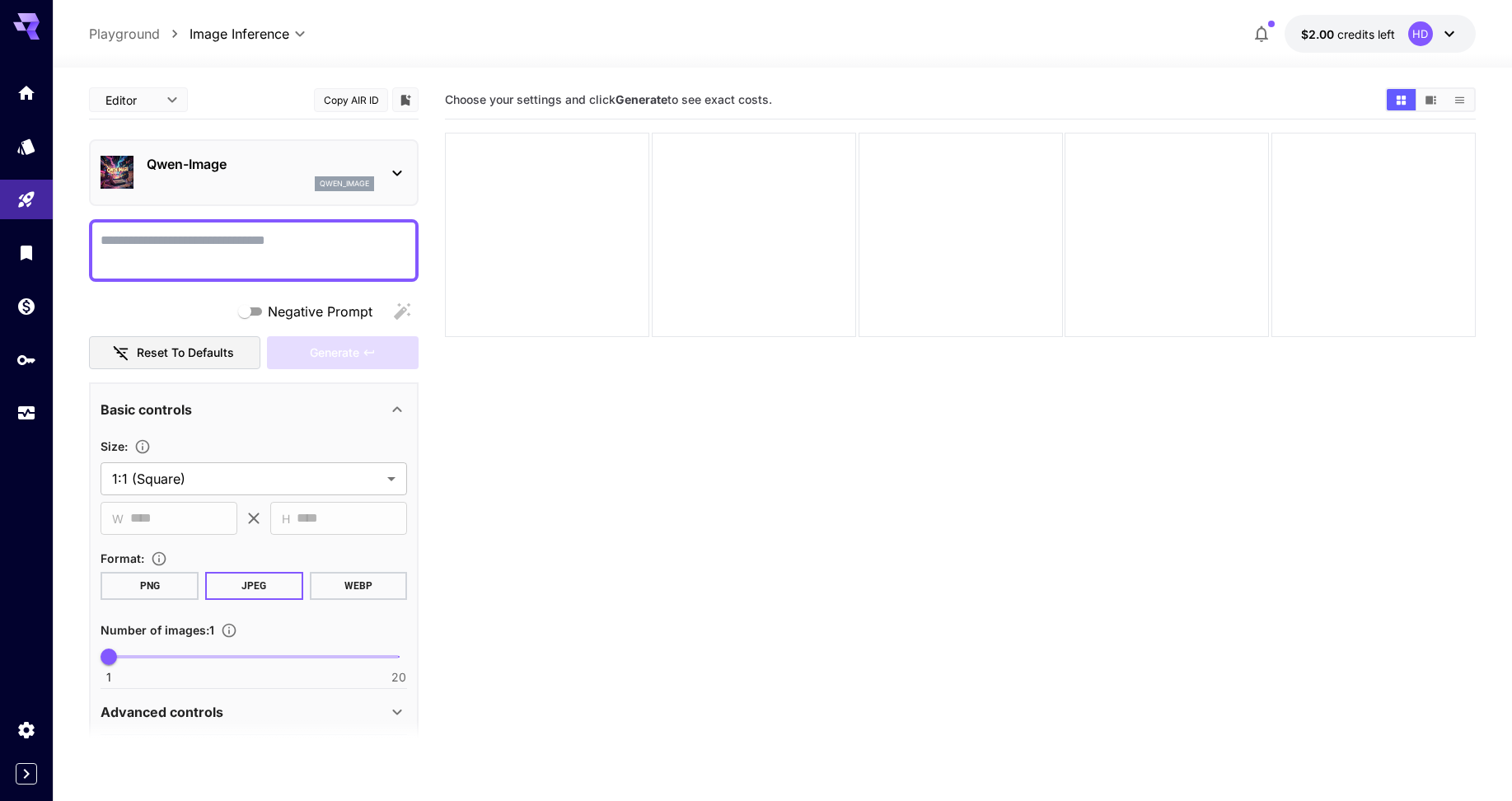
click at [1258, 34] on icon "button" at bounding box center [1262, 34] width 20 height 20
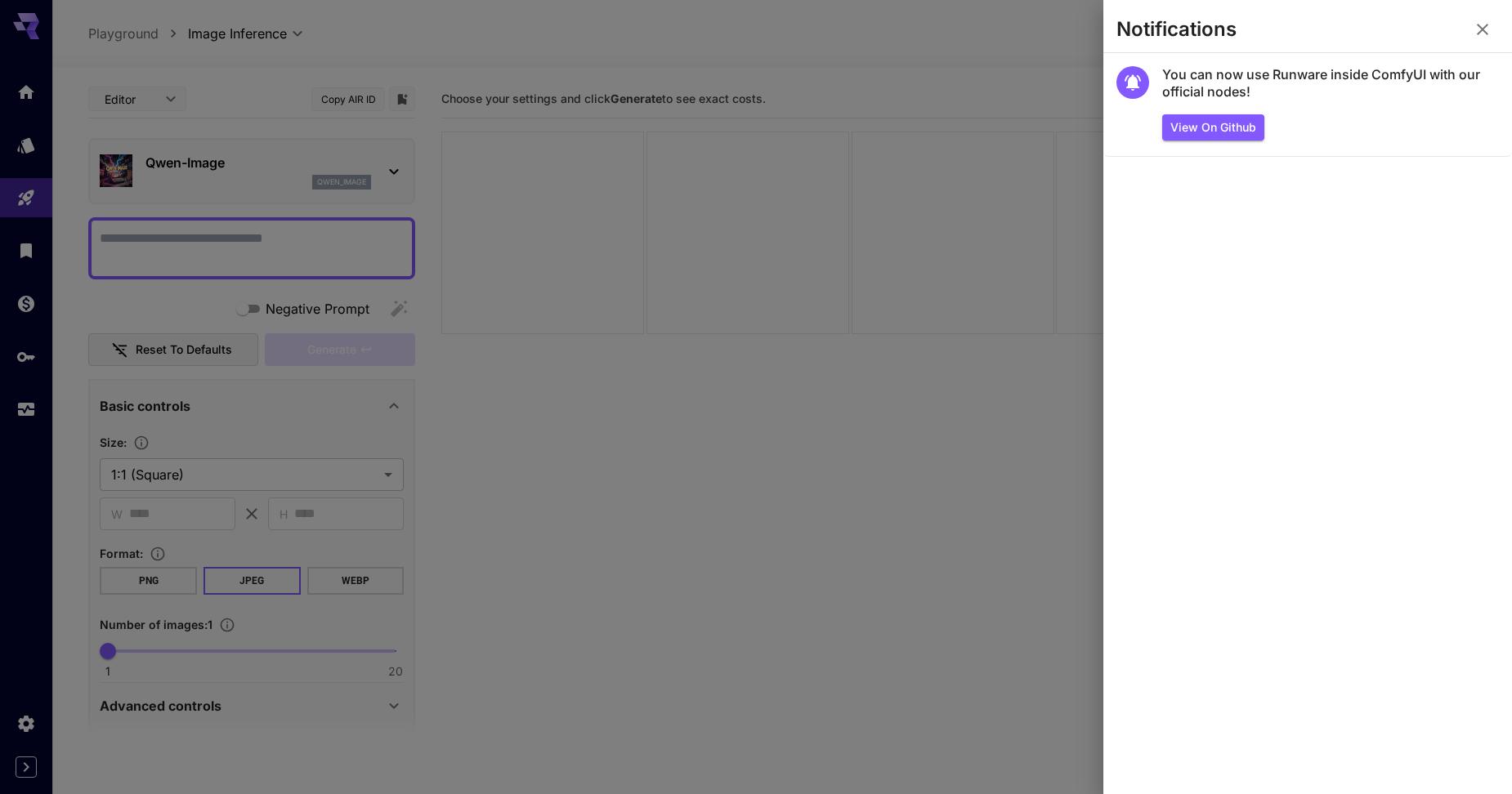
click at [1480, 25] on icon "button" at bounding box center [1482, 30] width 20 height 20
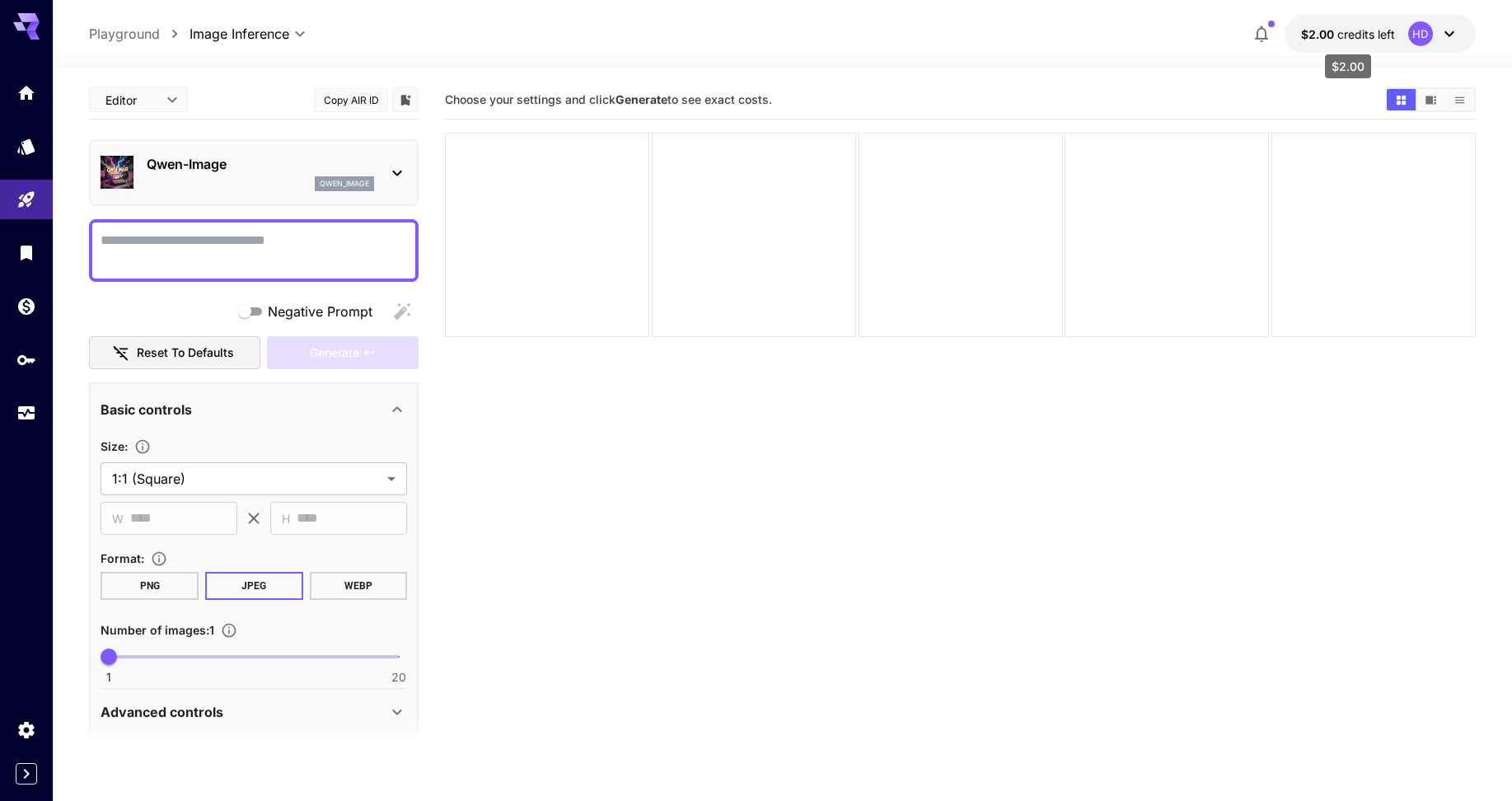
click at [1307, 27] on span "$2.00" at bounding box center [1319, 34] width 36 height 14
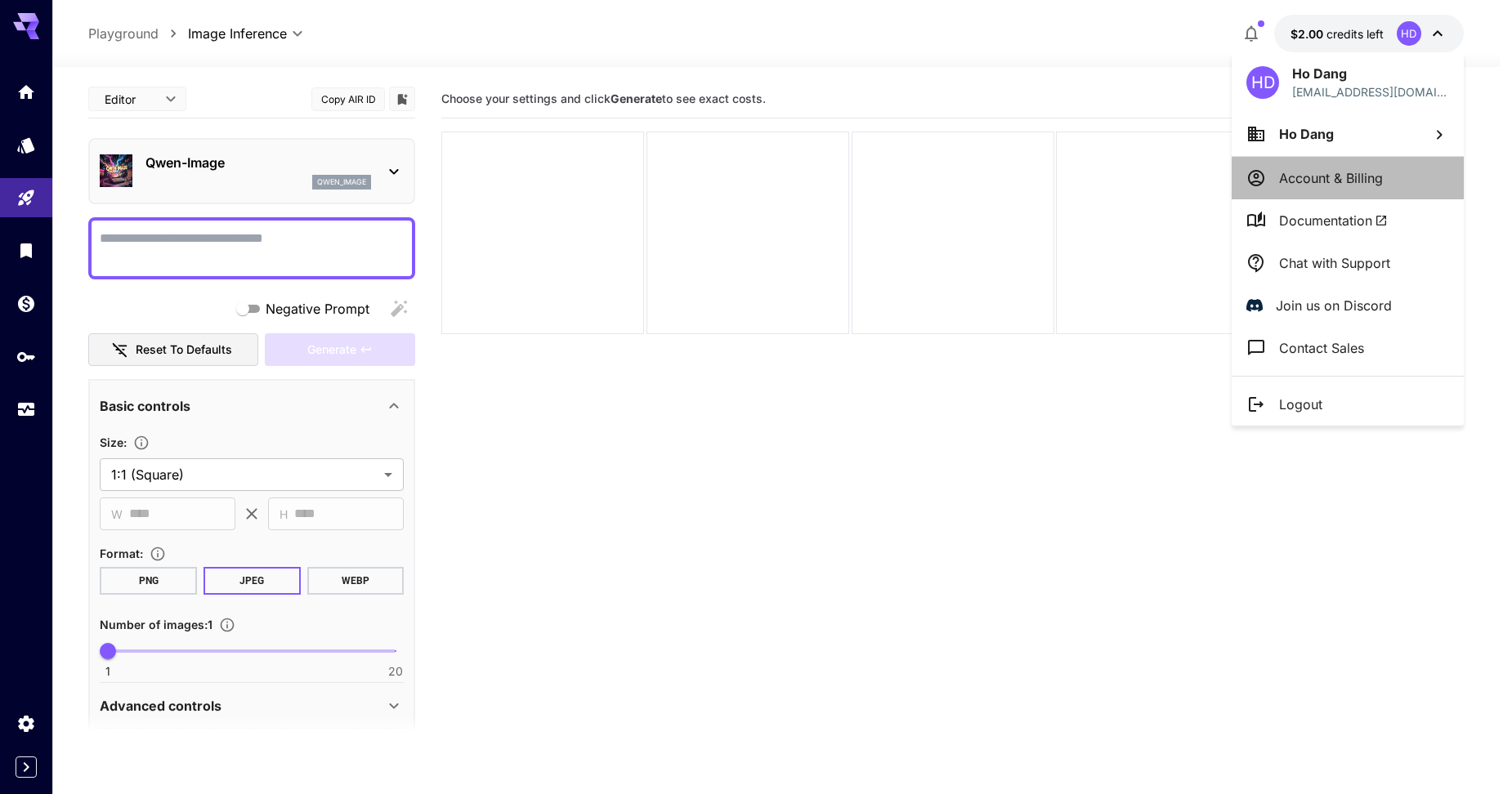
click at [1339, 168] on p "Account & Billing" at bounding box center [1330, 178] width 103 height 20
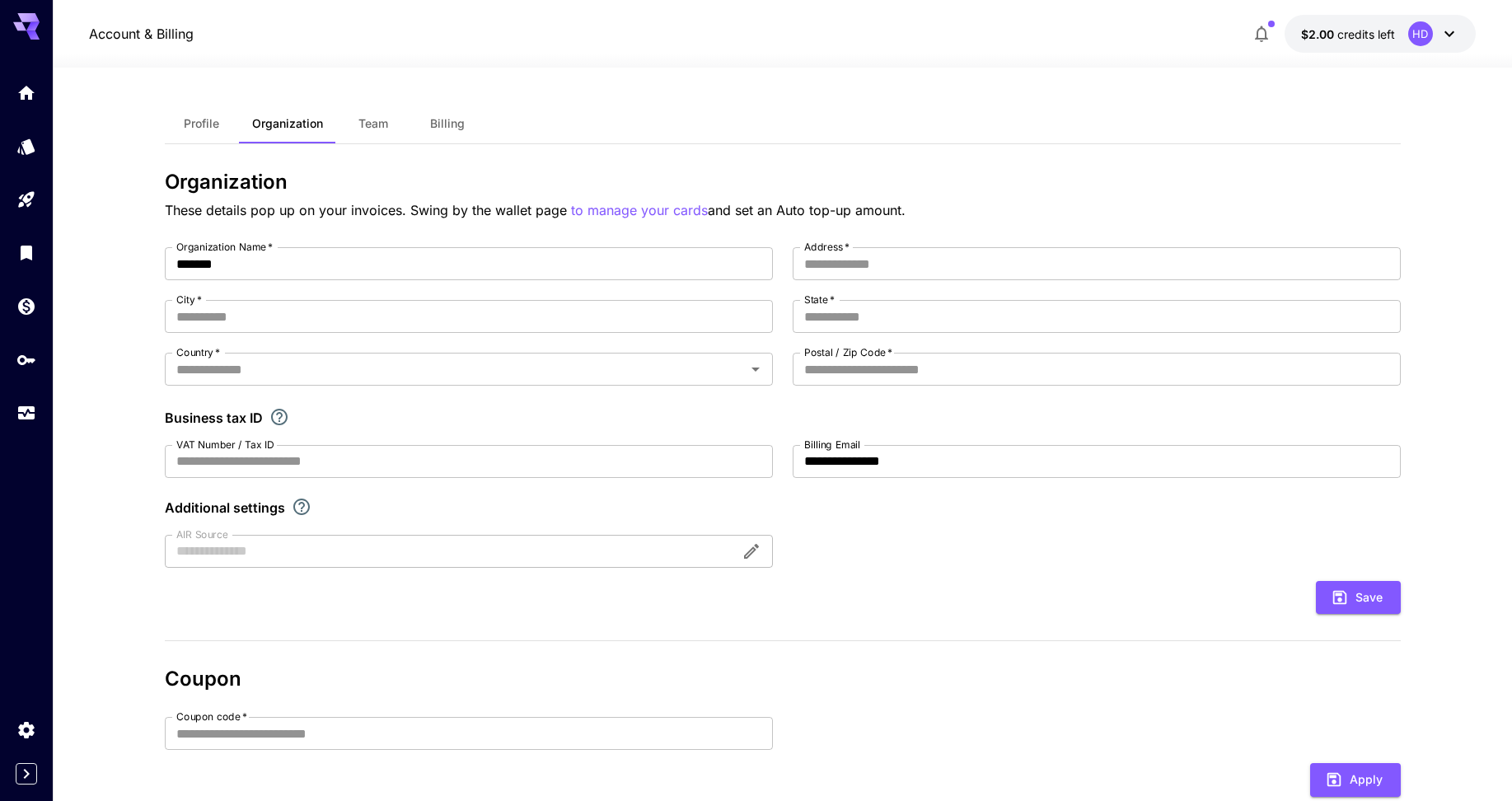
click at [442, 119] on span "Billing" at bounding box center [447, 123] width 35 height 15
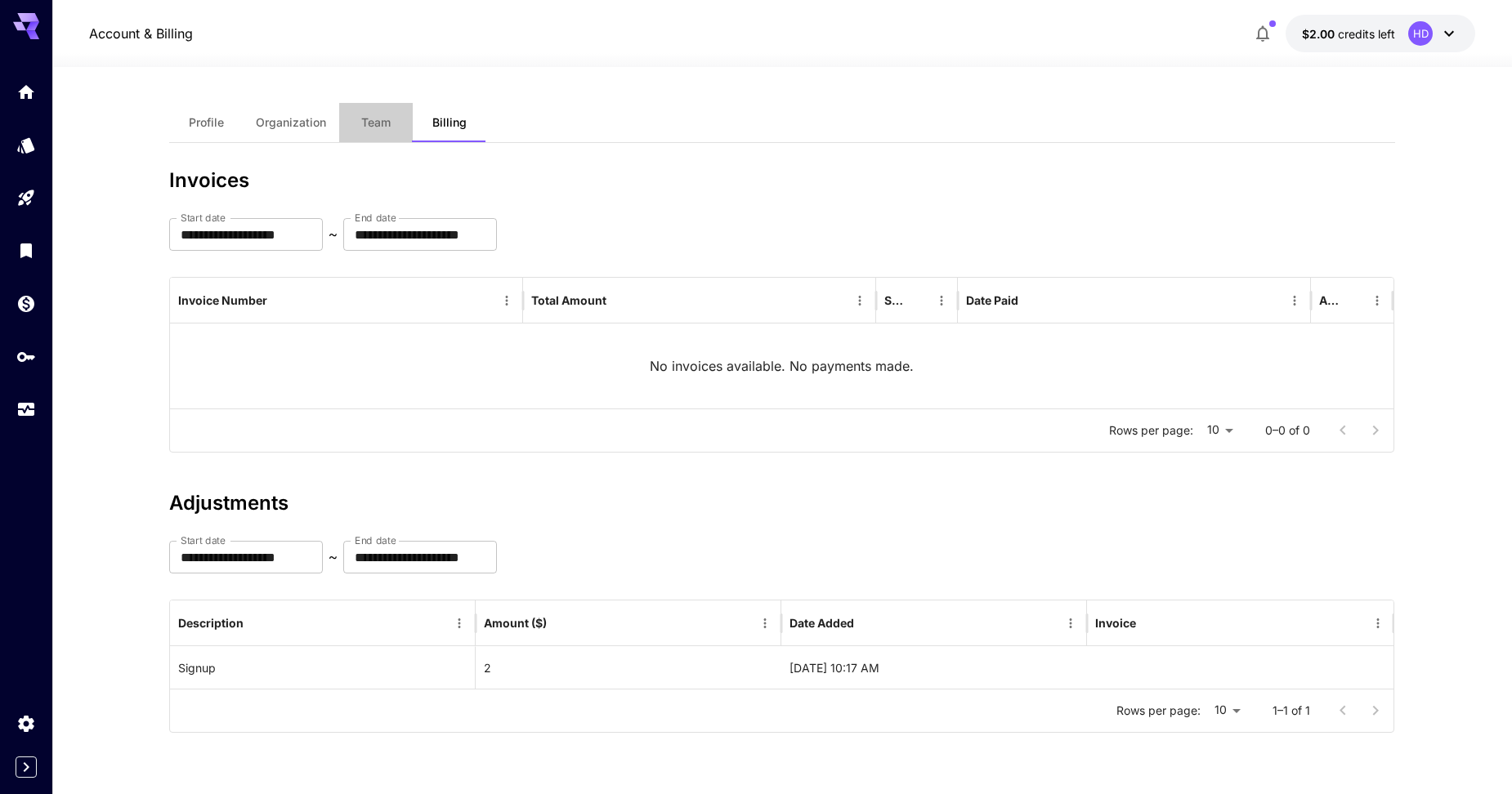
click at [369, 126] on span "Team" at bounding box center [376, 122] width 30 height 15
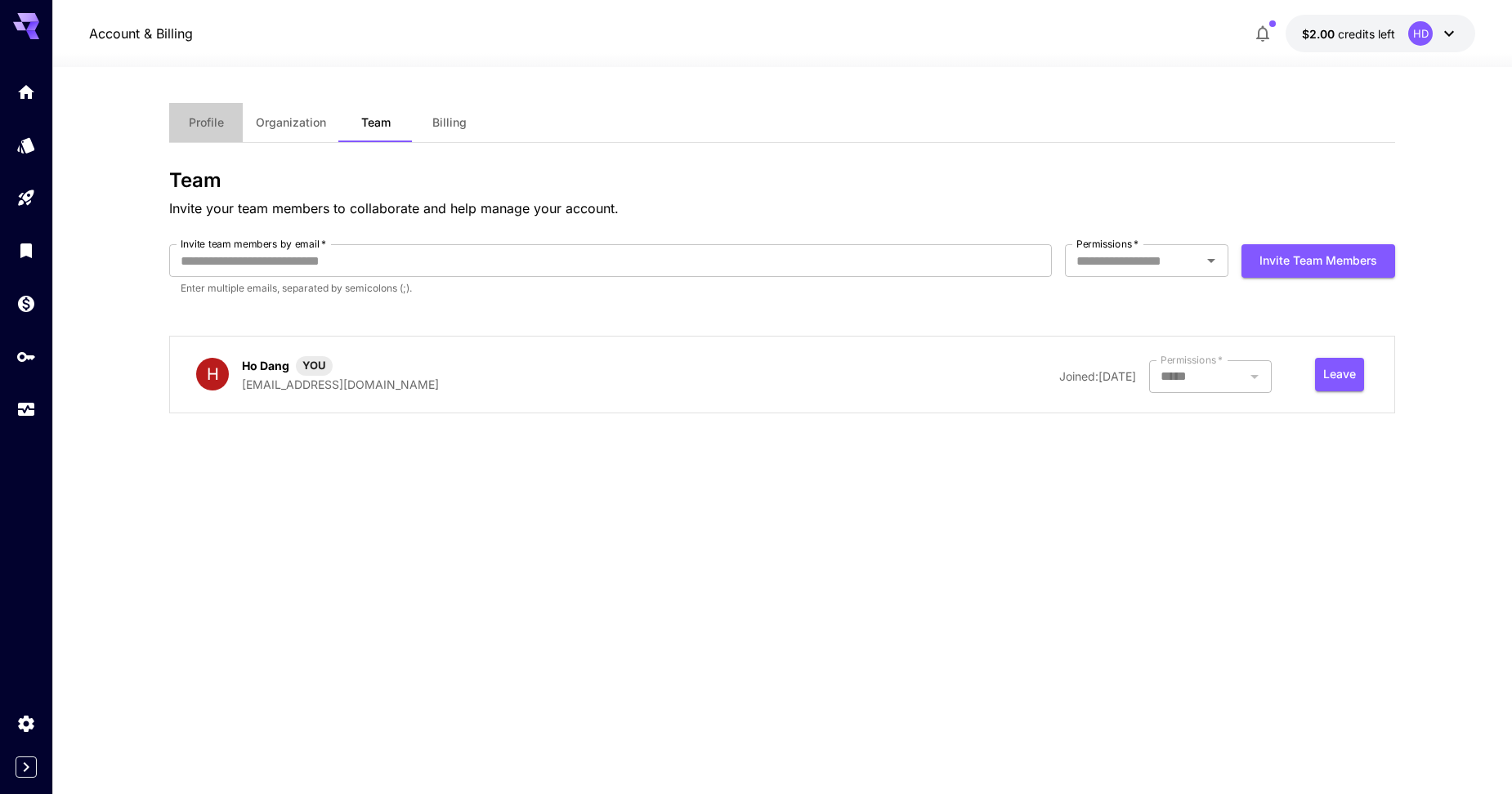
click at [211, 124] on span "Profile" at bounding box center [206, 122] width 35 height 15
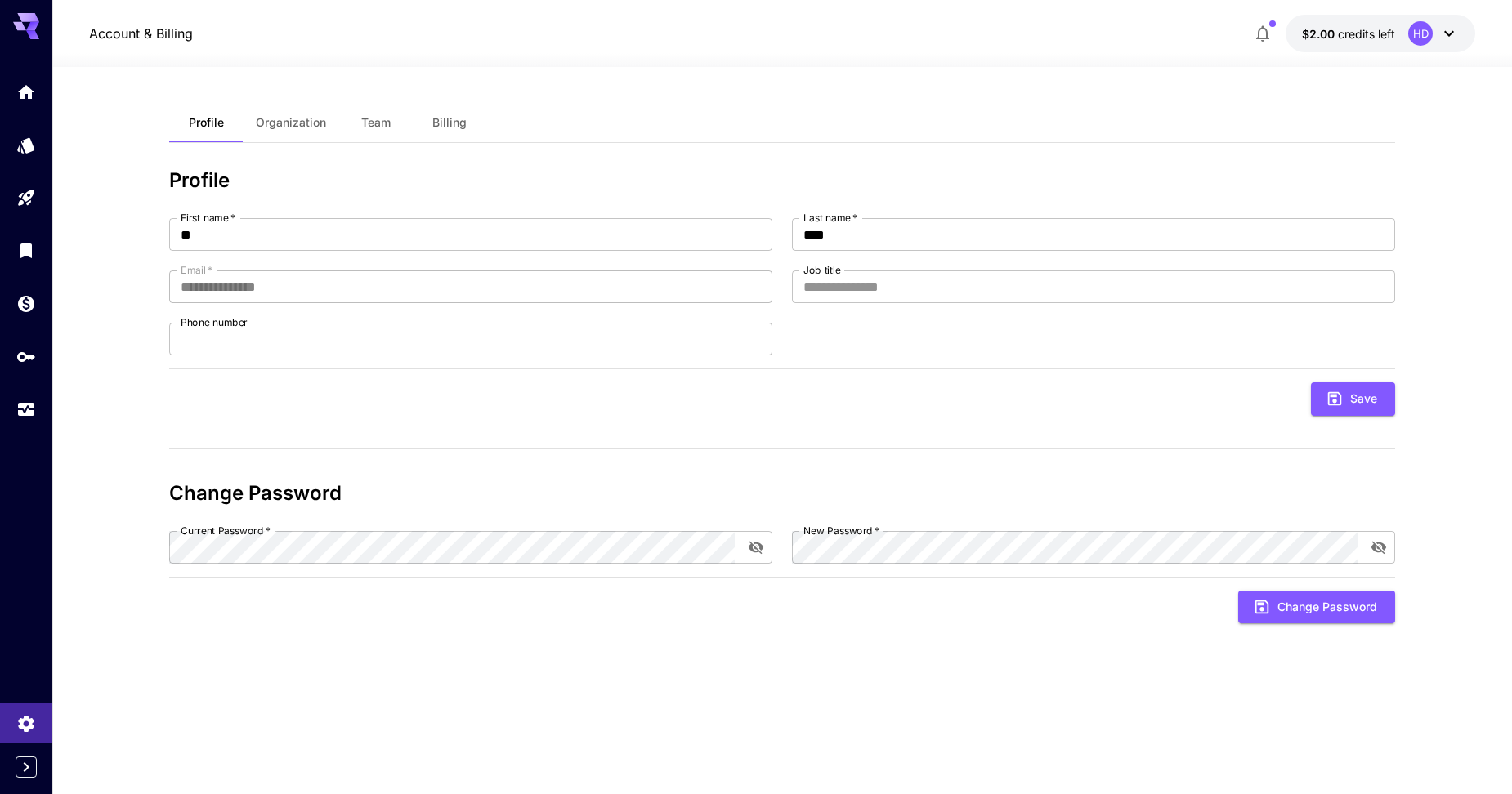
click at [297, 122] on span "Organization" at bounding box center [291, 122] width 71 height 15
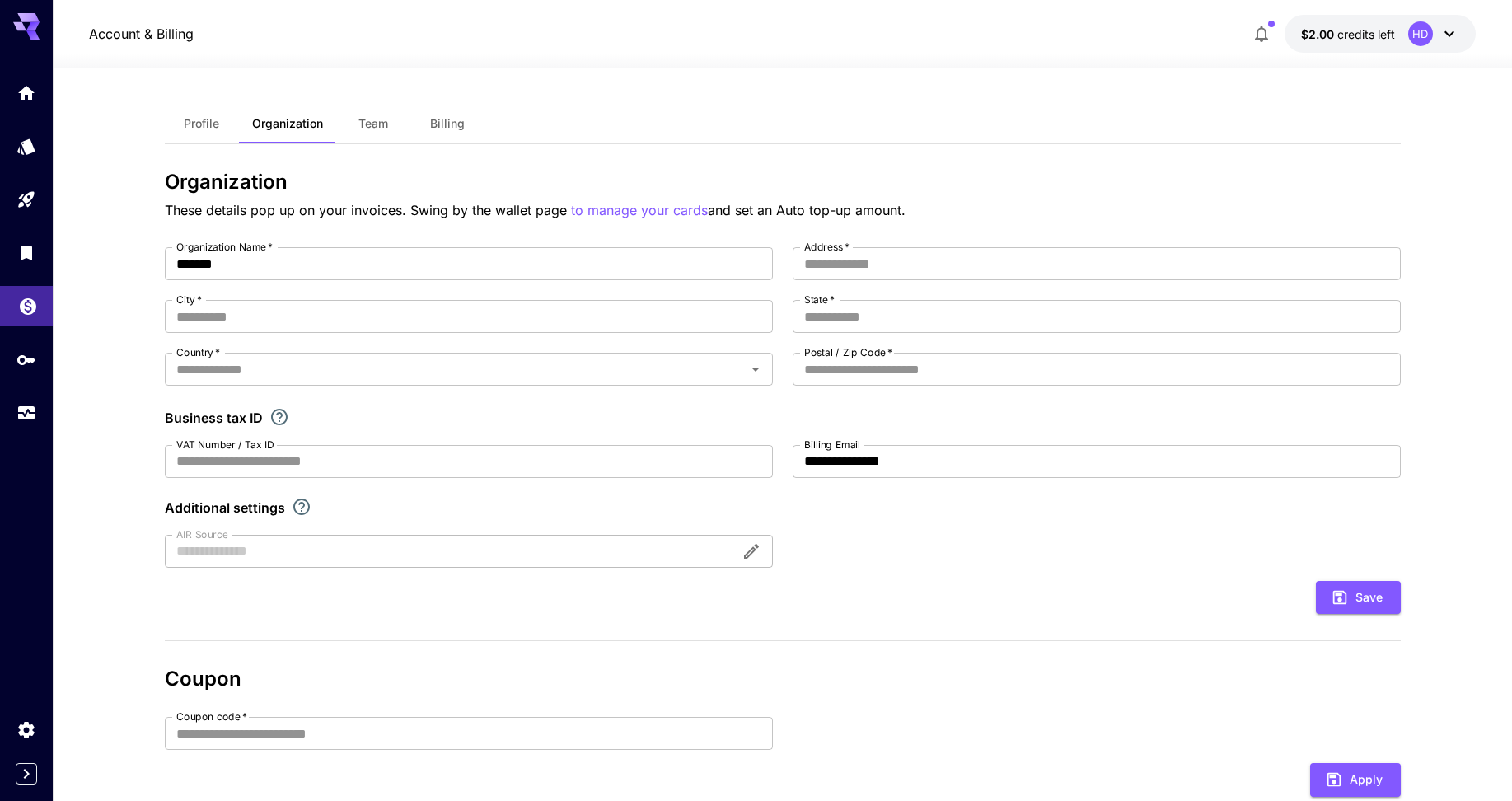
click at [14, 304] on link at bounding box center [26, 306] width 53 height 41
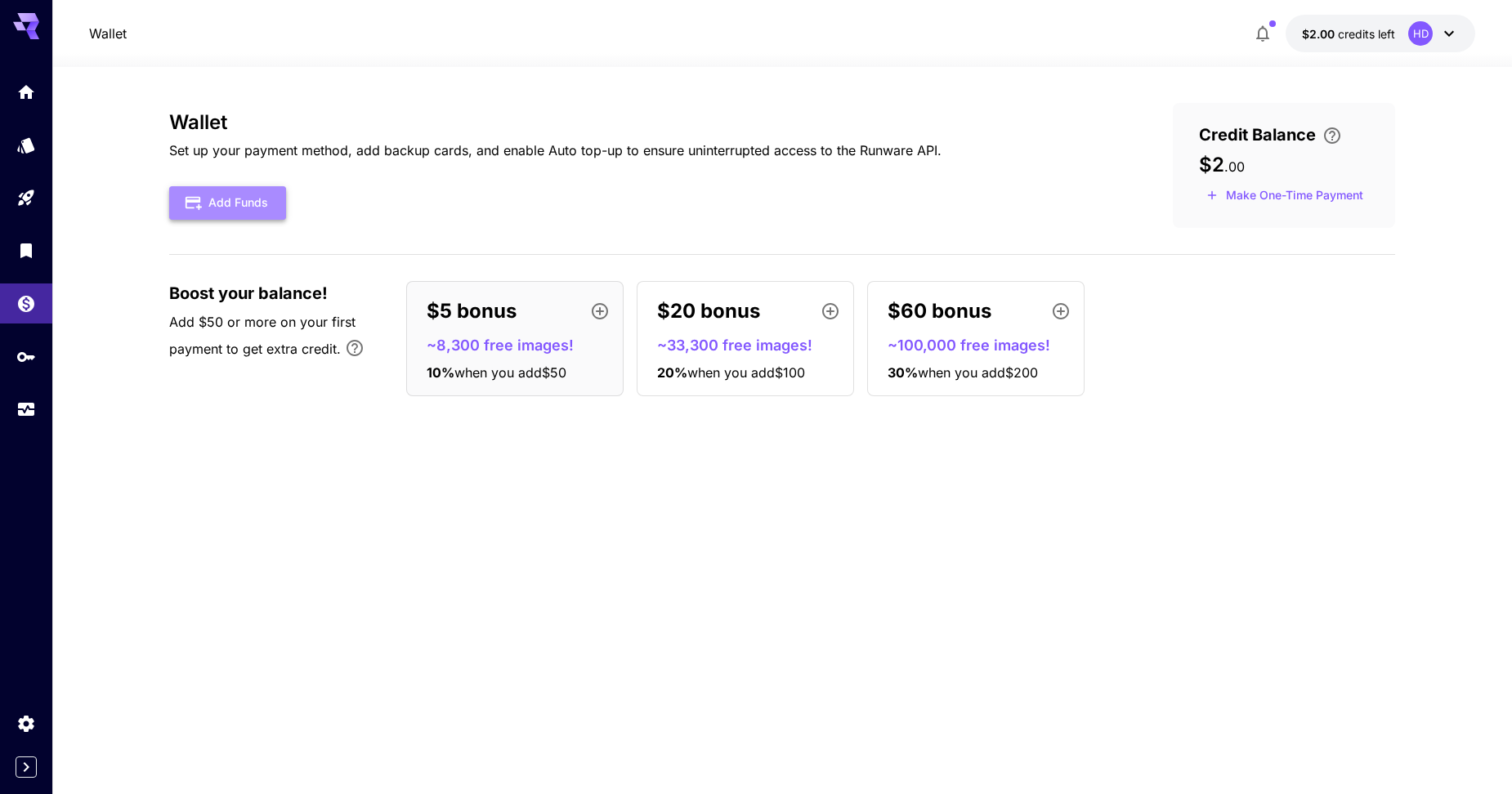
click at [237, 203] on button "Add Funds" at bounding box center [227, 203] width 117 height 34
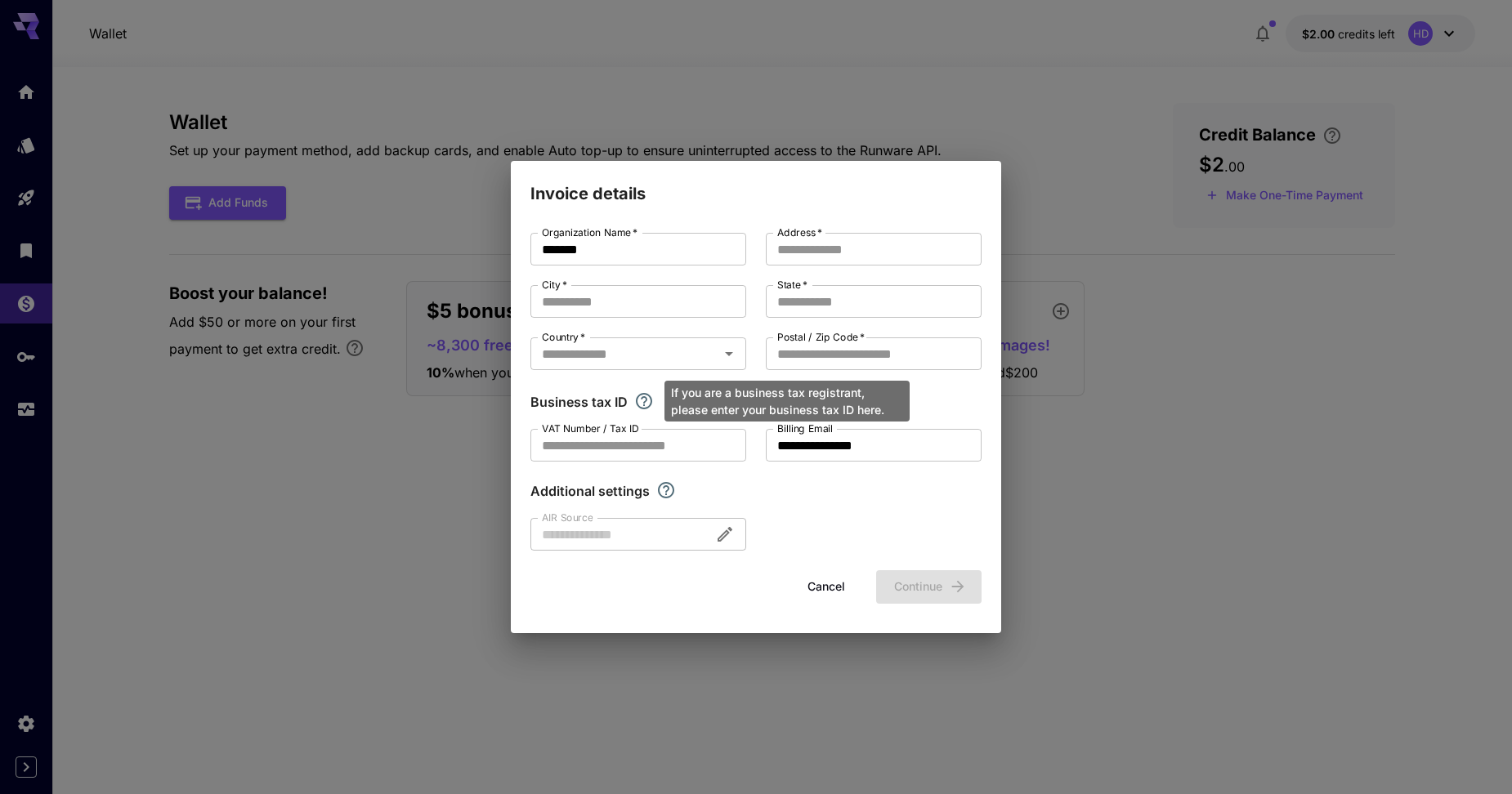
click at [641, 407] on icon "If you are a business tax registrant, please enter your business tax ID here." at bounding box center [644, 402] width 20 height 20
click at [808, 594] on button "Cancel" at bounding box center [826, 587] width 74 height 34
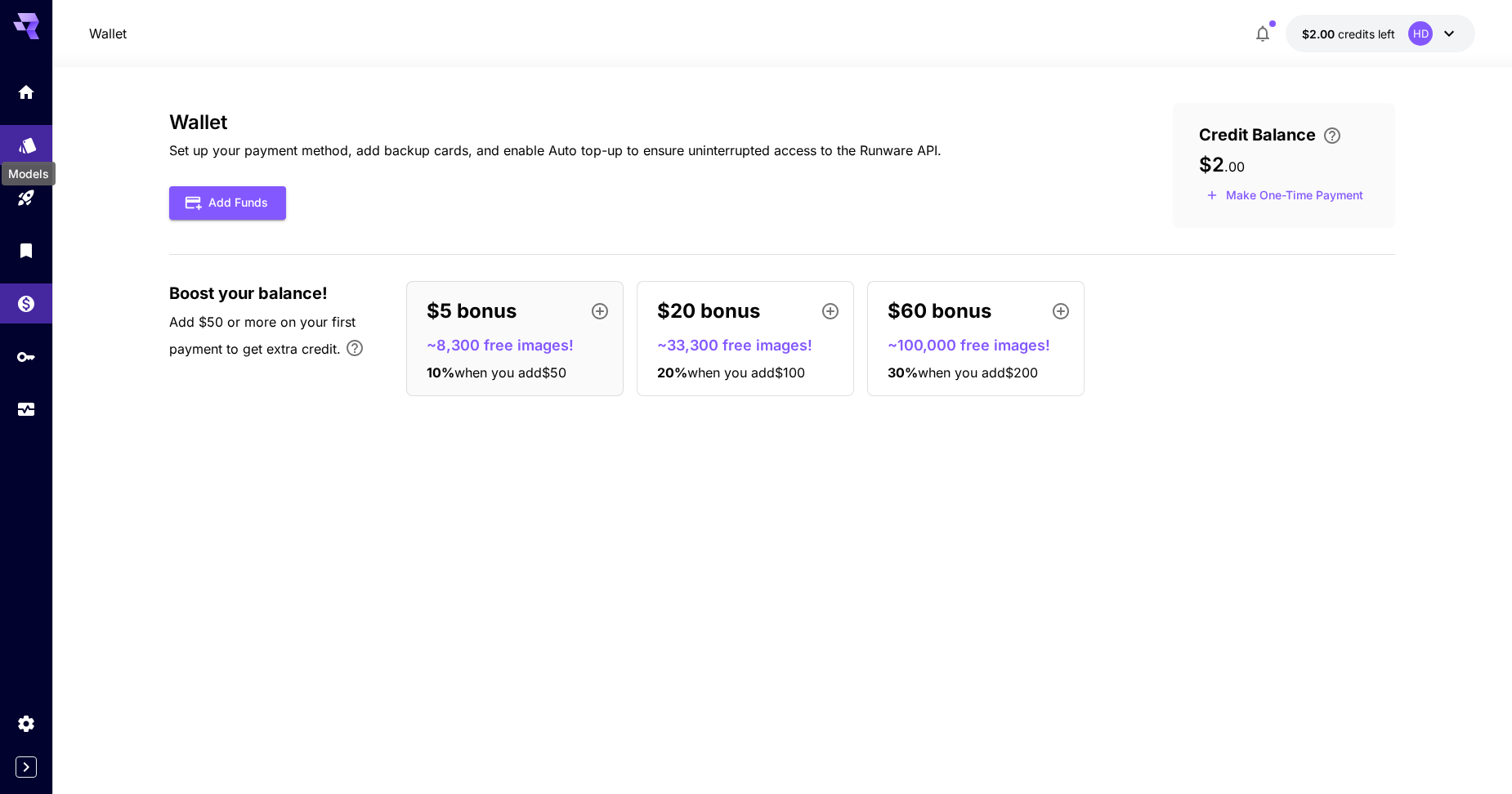
click at [22, 148] on icon "Models" at bounding box center [28, 140] width 20 height 20
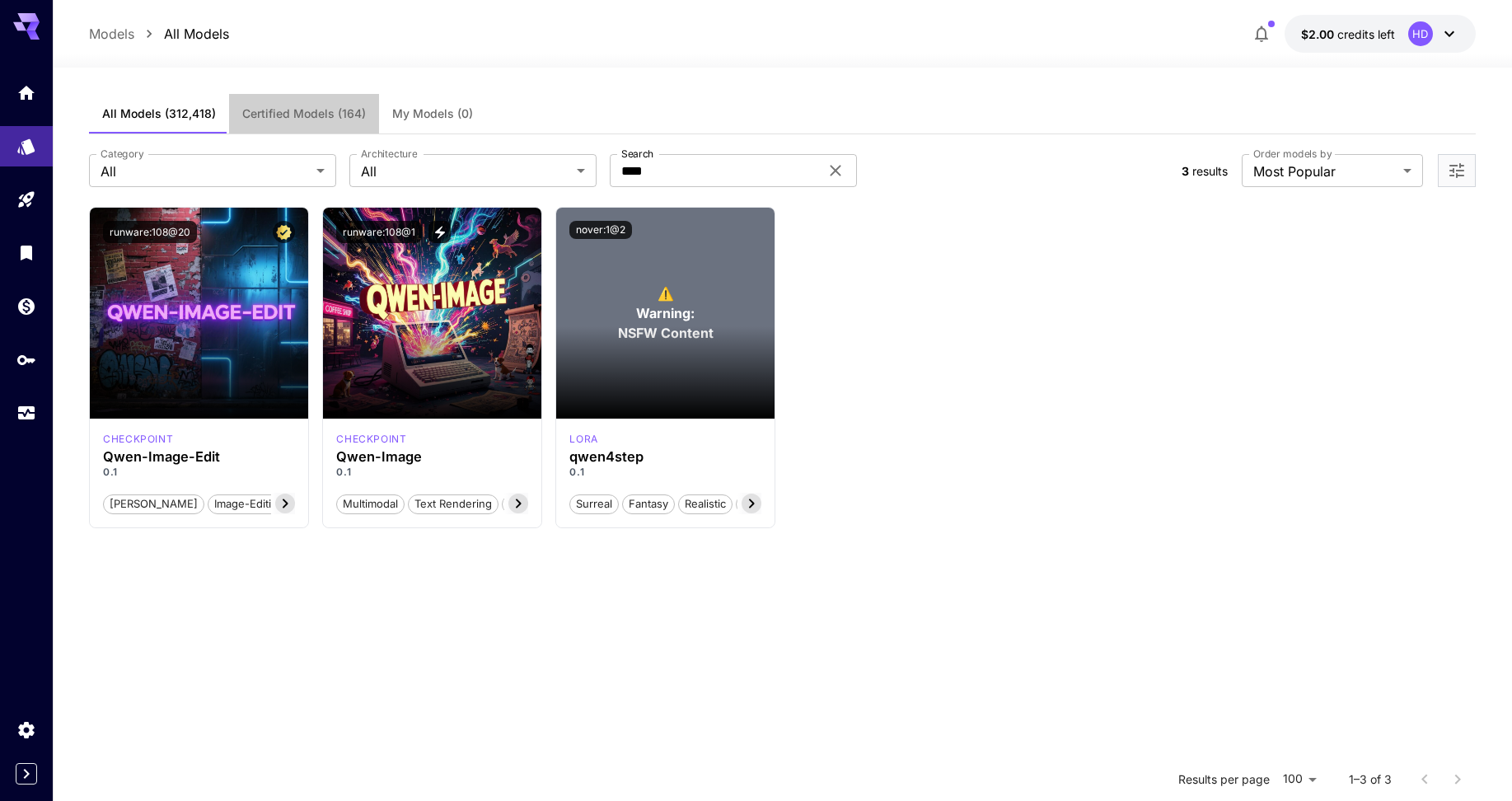
click at [274, 108] on span "Certified Models (164)" at bounding box center [304, 113] width 123 height 15
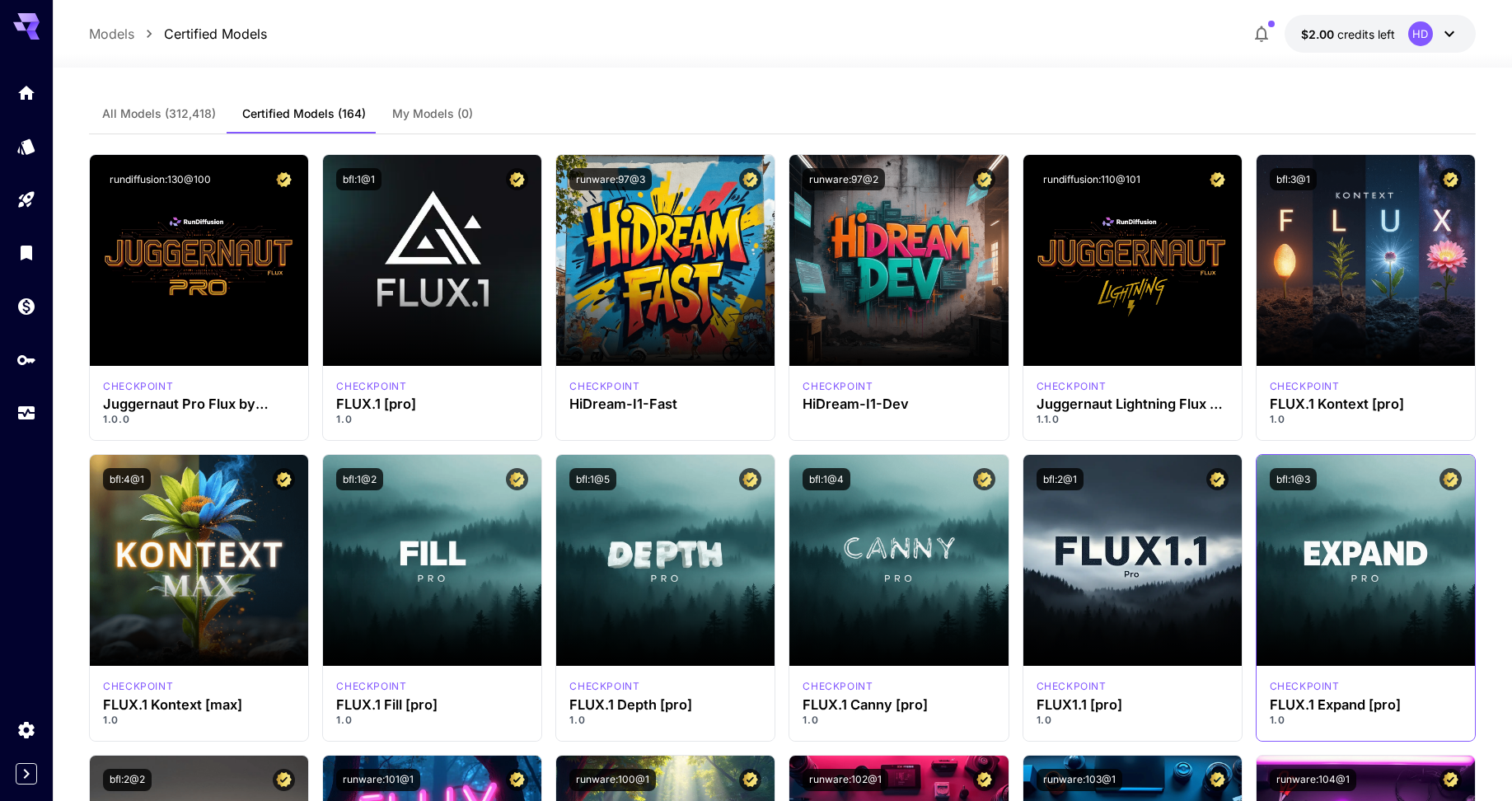
scroll to position [1209, 0]
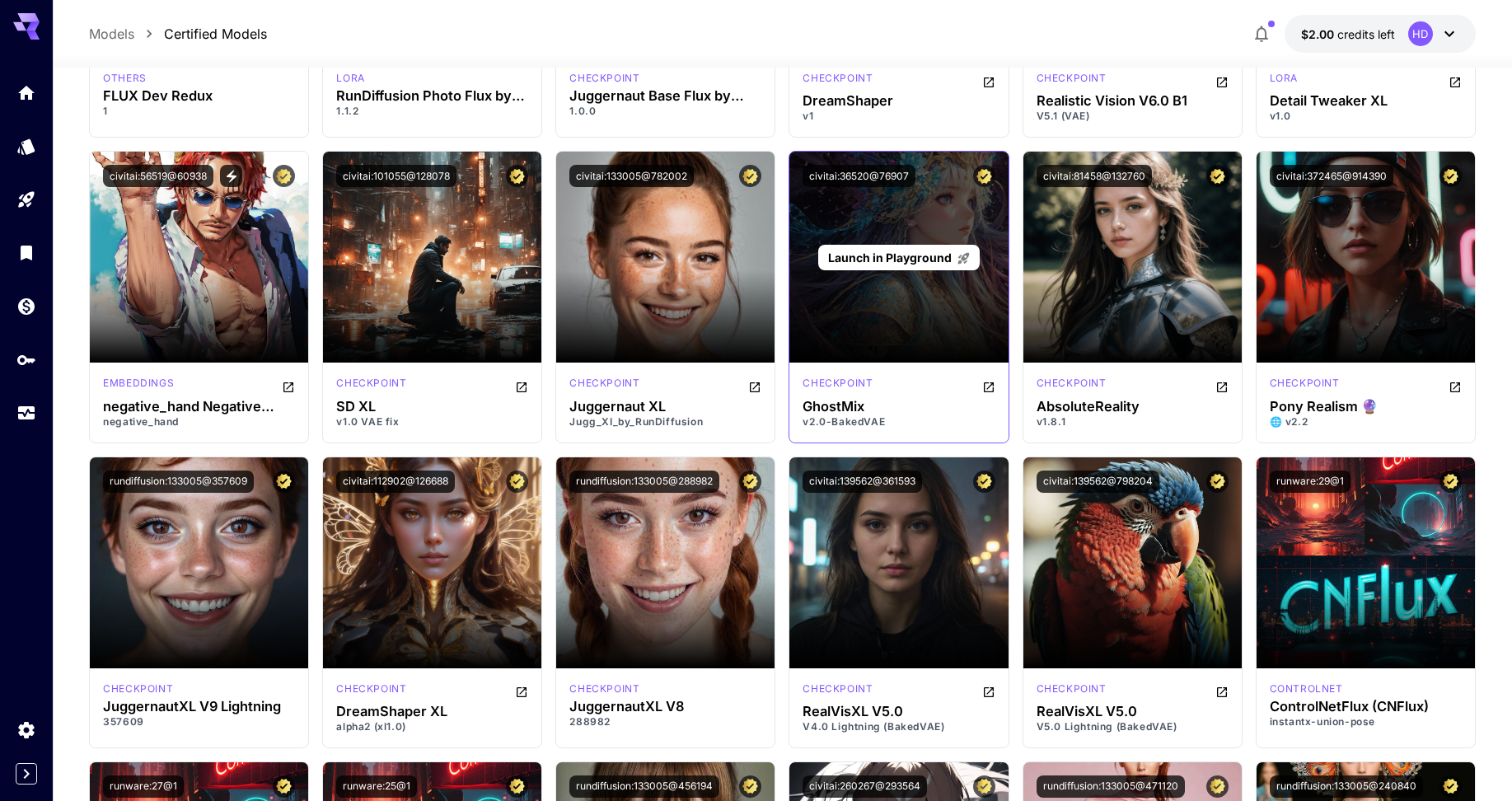
click at [835, 249] on p "Launch in Playground" at bounding box center [899, 258] width 142 height 17
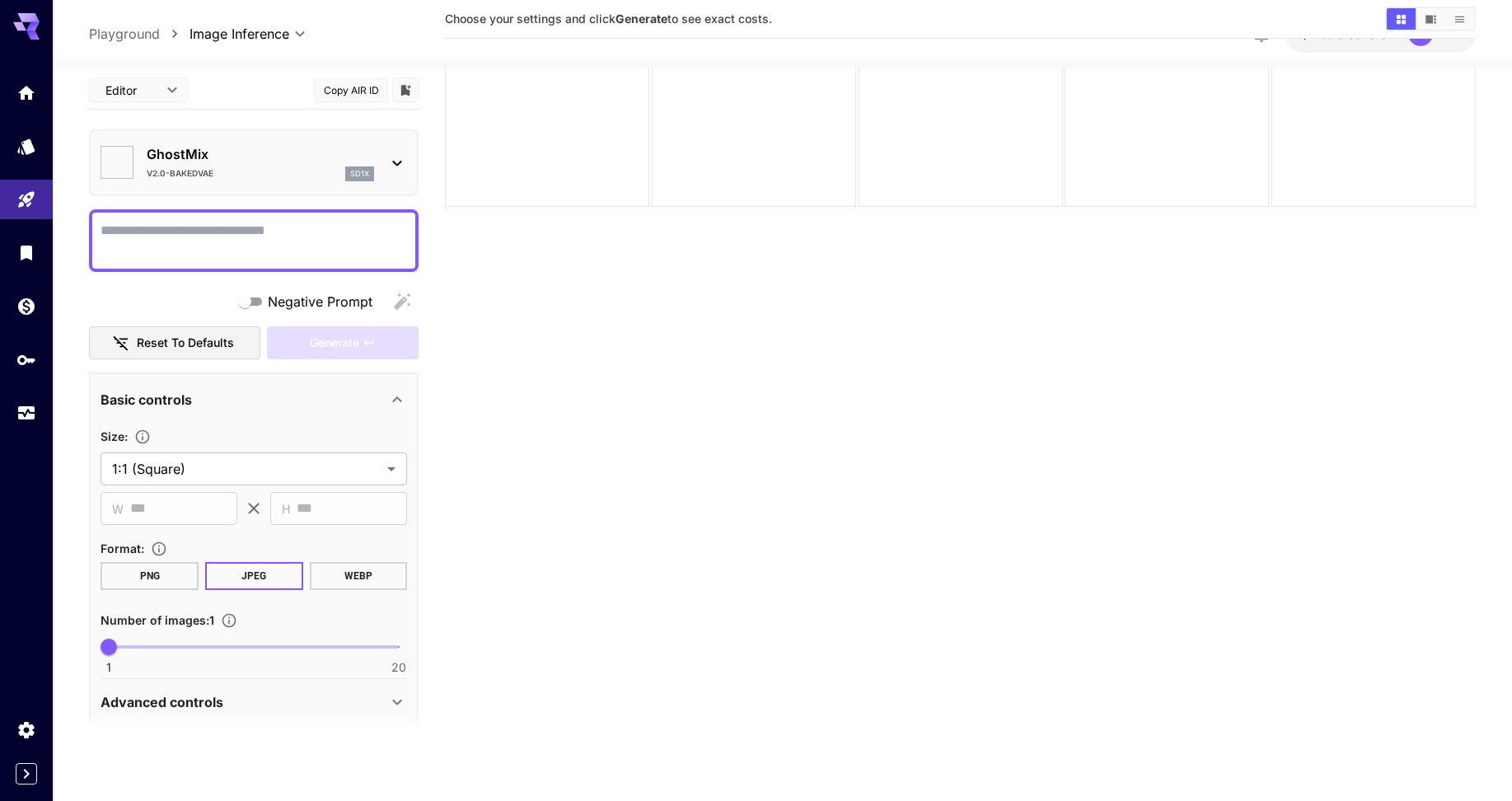
type input "**********"
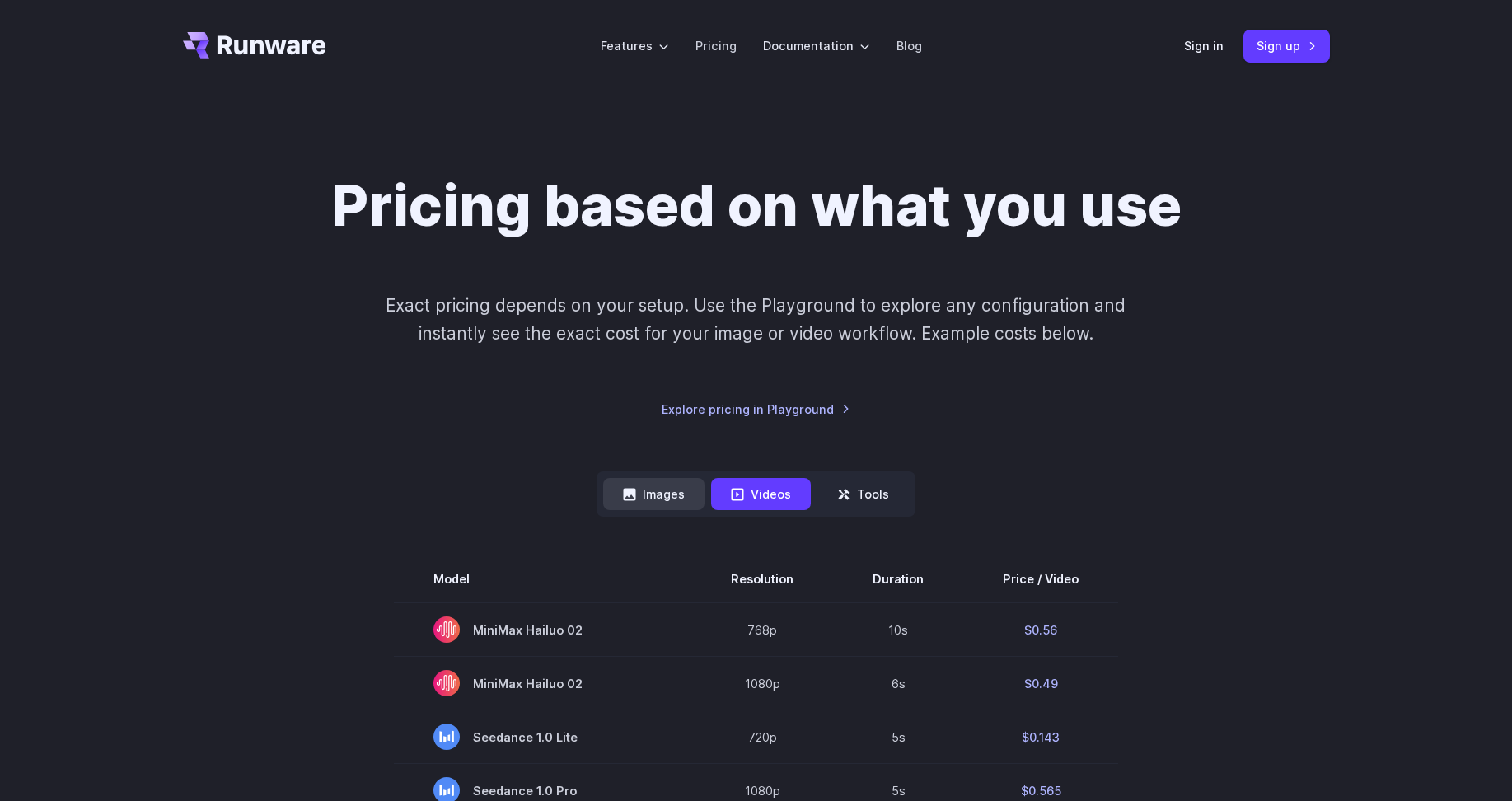
click at [684, 489] on button "Images" at bounding box center [653, 494] width 101 height 32
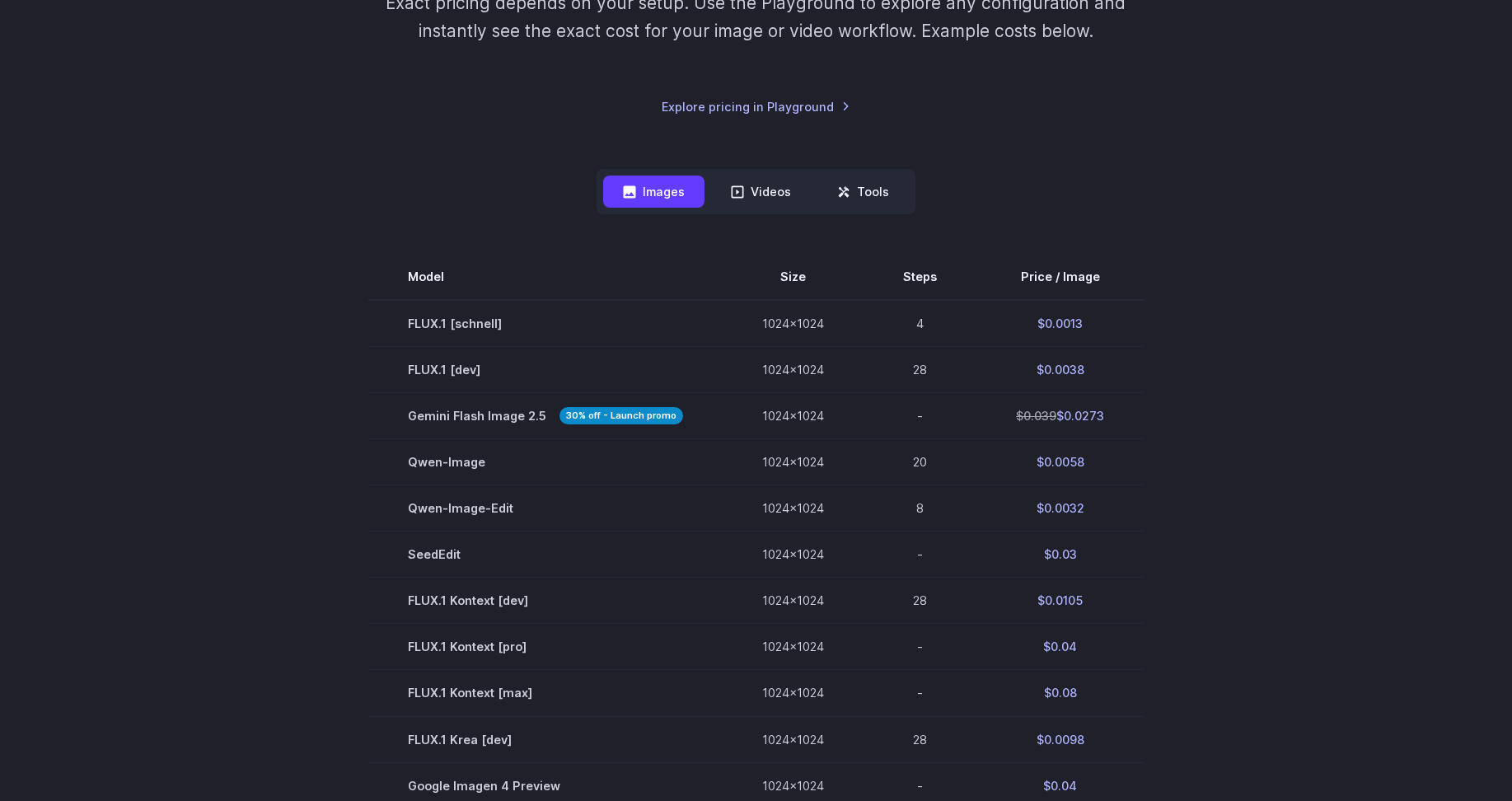
scroll to position [604, 0]
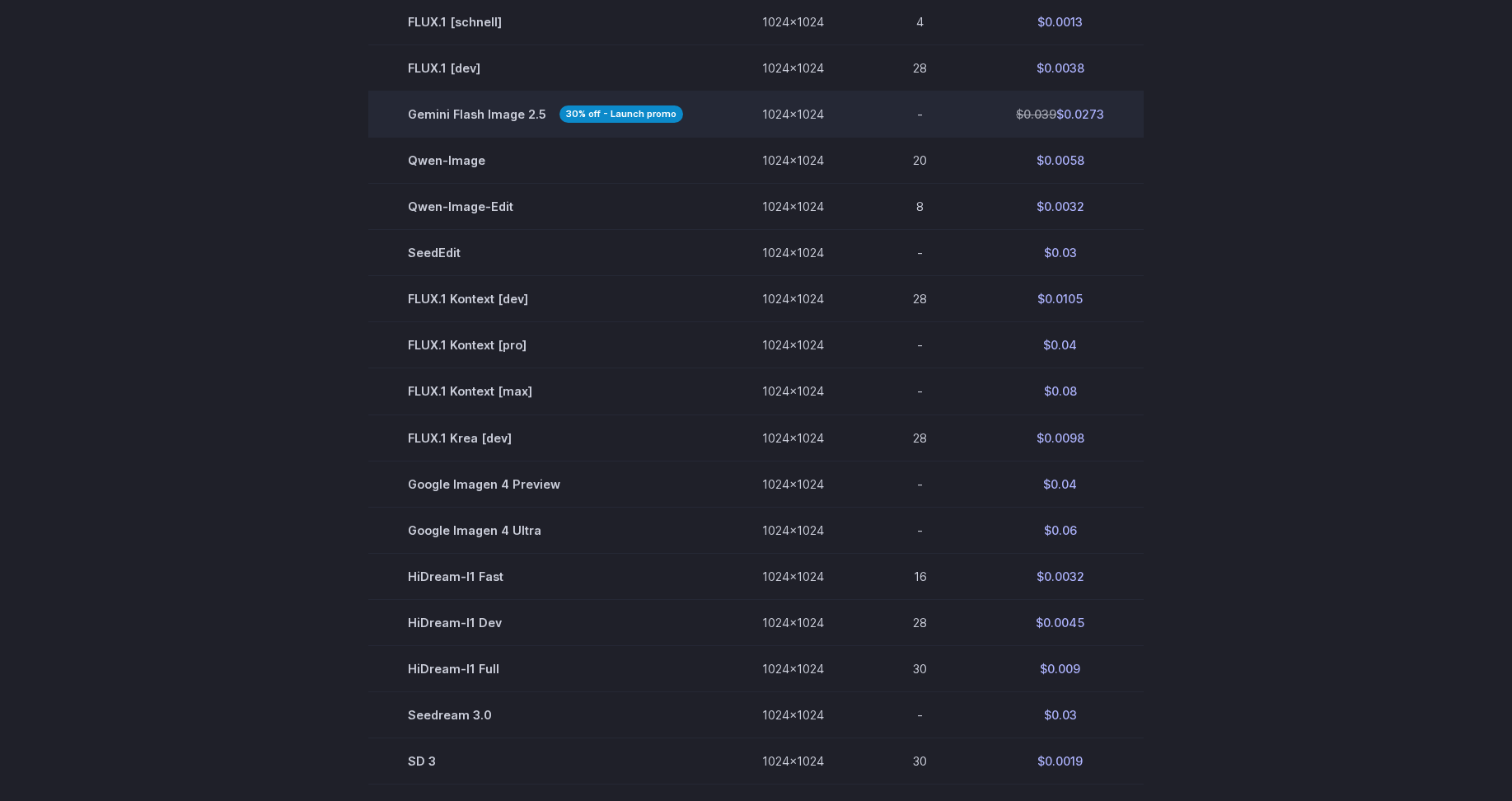
click at [465, 121] on span "Gemini Flash Image 2.5 30% off - Launch promo" at bounding box center [546, 113] width 275 height 19
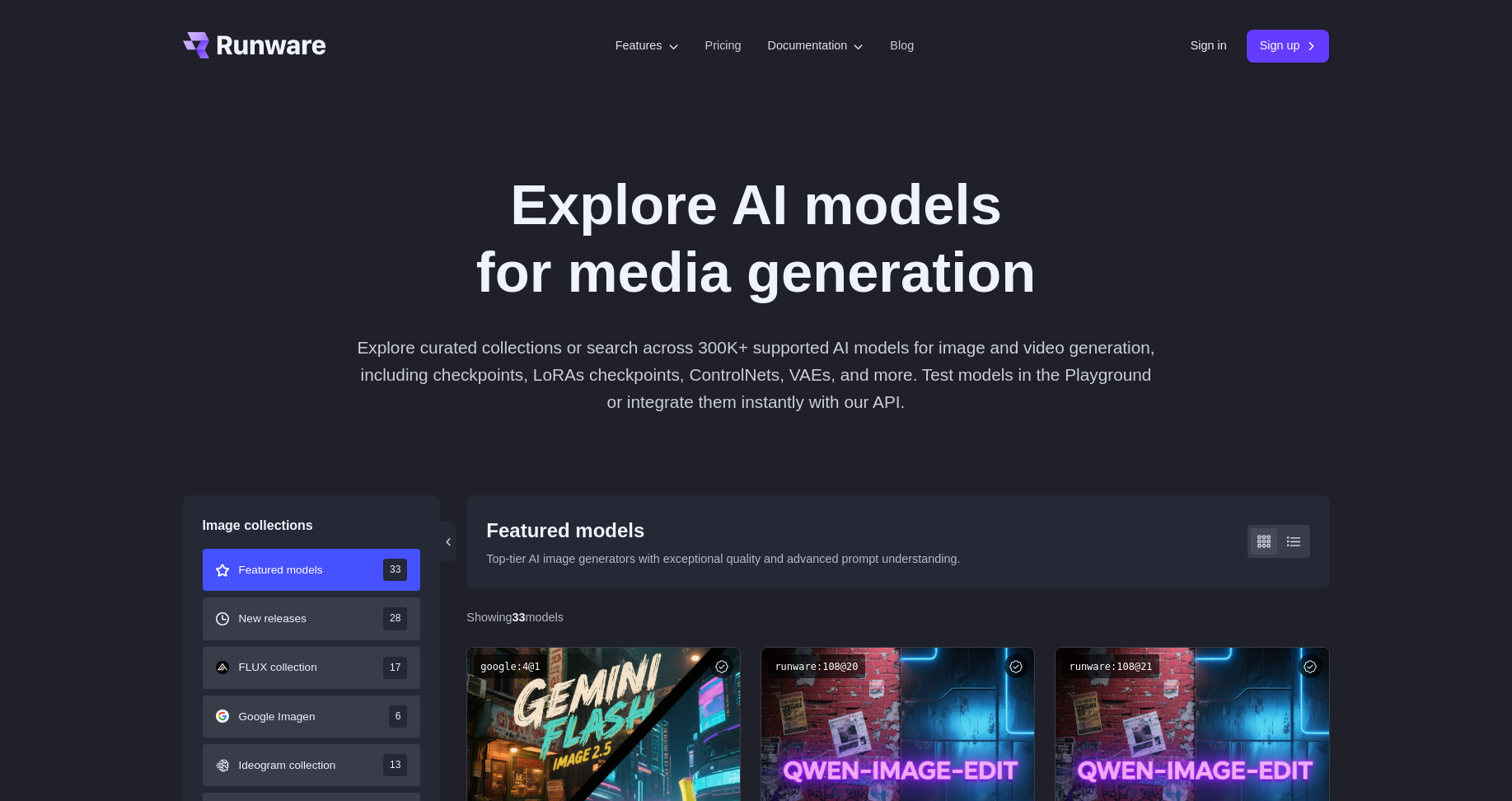
scroll to position [302, 0]
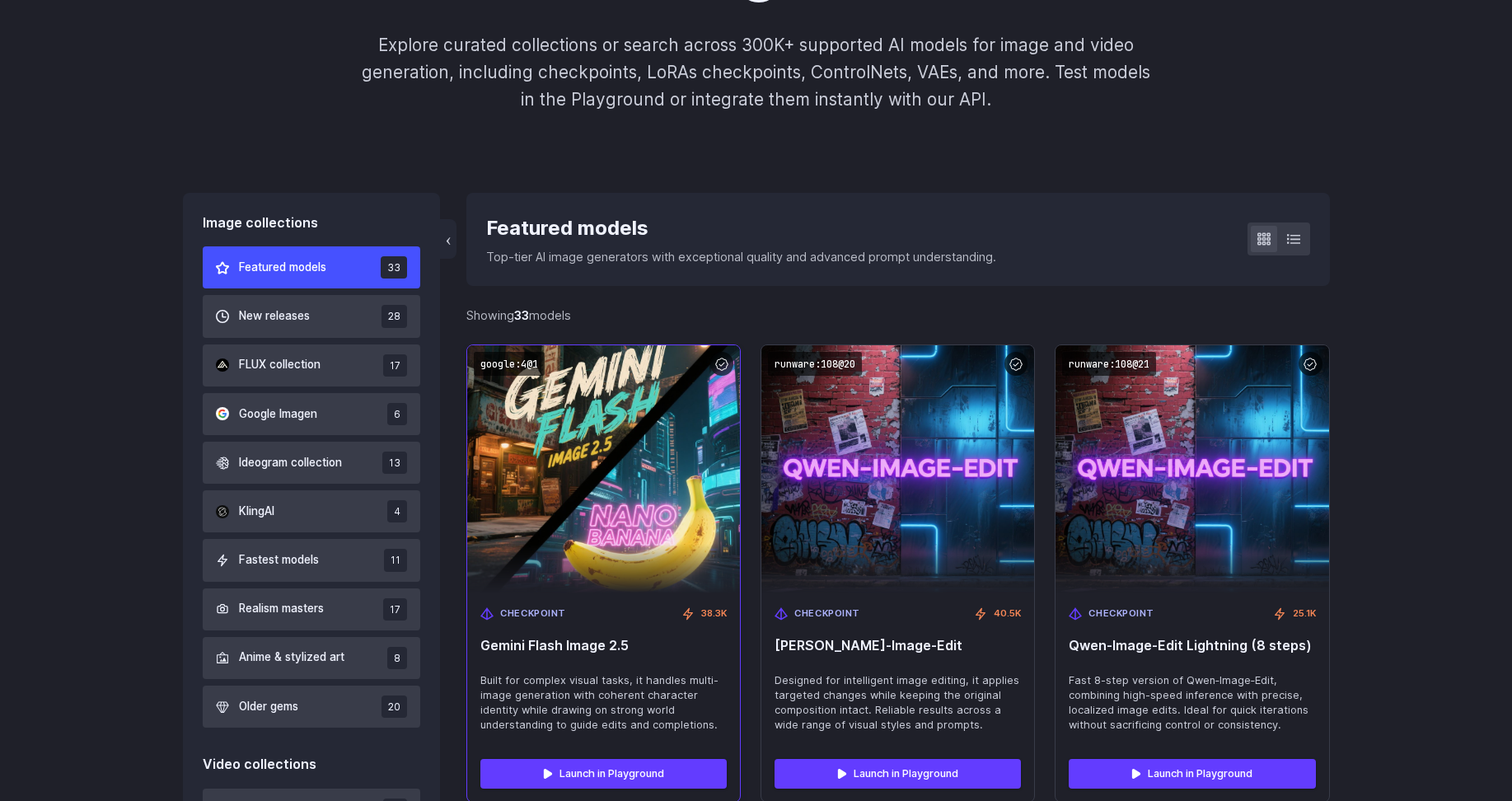
click at [587, 540] on img at bounding box center [604, 469] width 300 height 273
click at [580, 775] on link "Launch in Playground" at bounding box center [604, 774] width 247 height 30
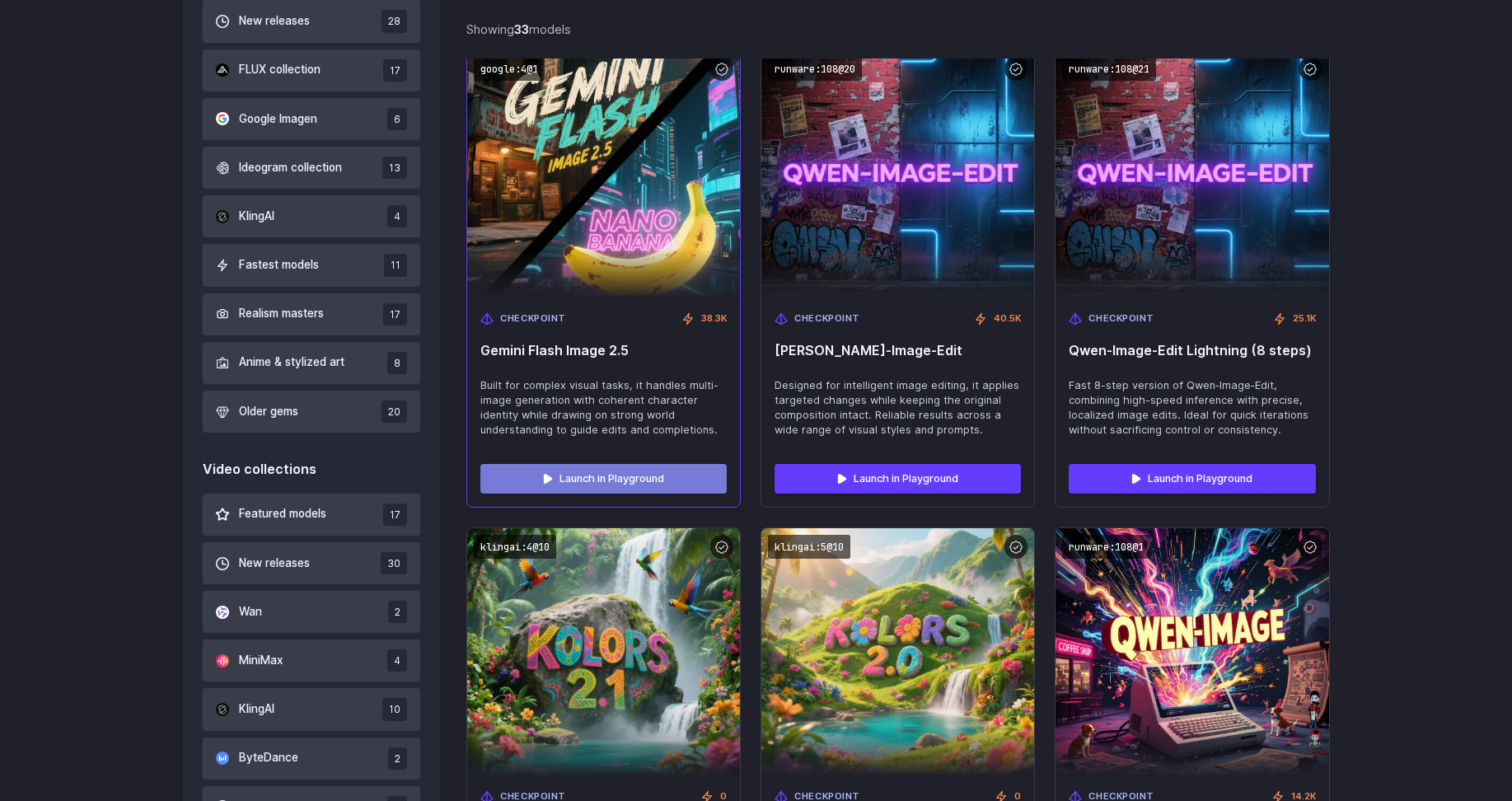
scroll to position [604, 0]
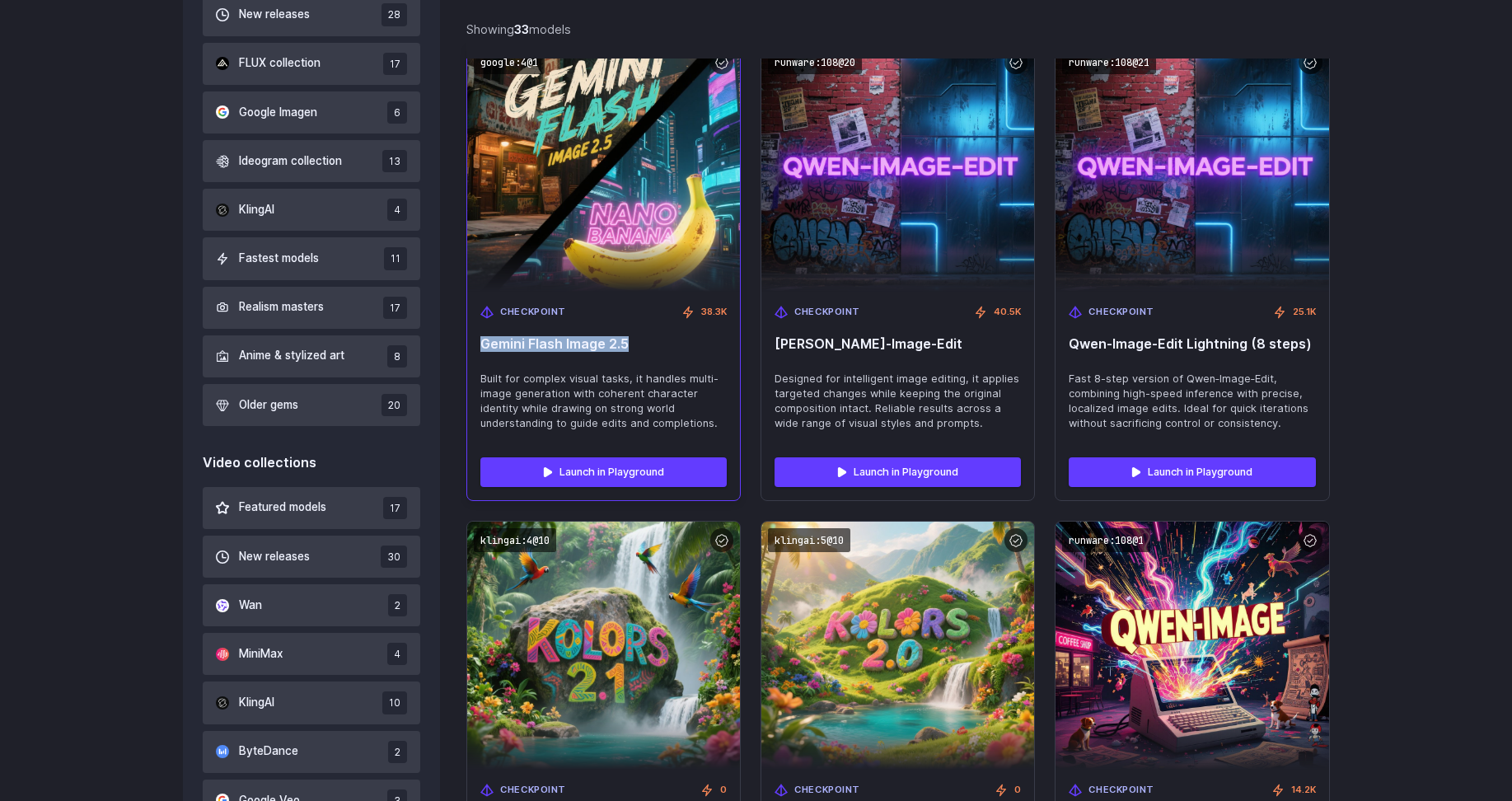
drag, startPoint x: 672, startPoint y: 349, endPoint x: 493, endPoint y: 339, distance: 179.3
click at [468, 348] on div "Checkpoint 38.3K Gemini Flash Image 2.5 Built for complex visual tasks, it hand…" at bounding box center [603, 368] width 272 height 152
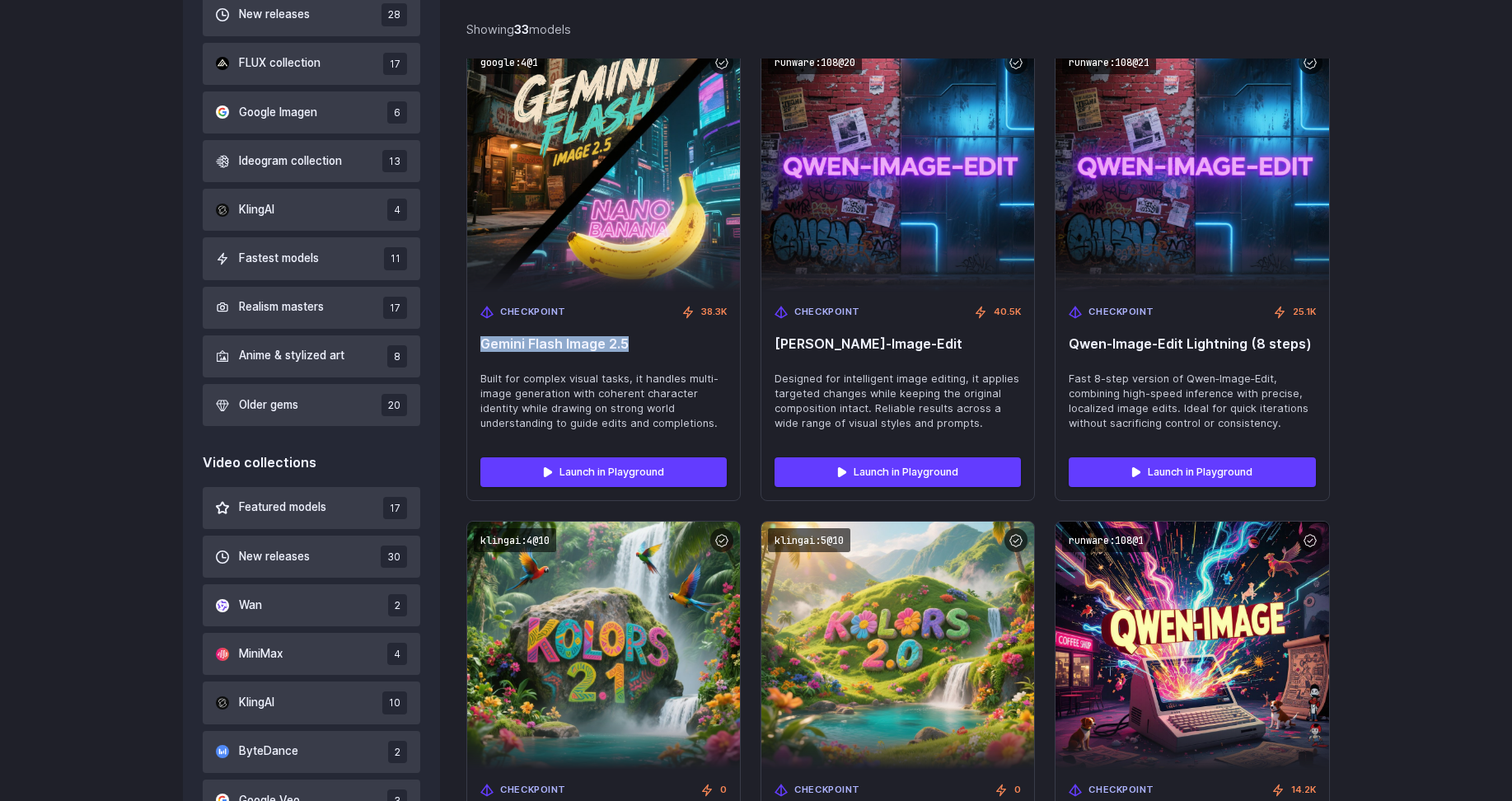
copy span "Gemini Flash Image 2.5"
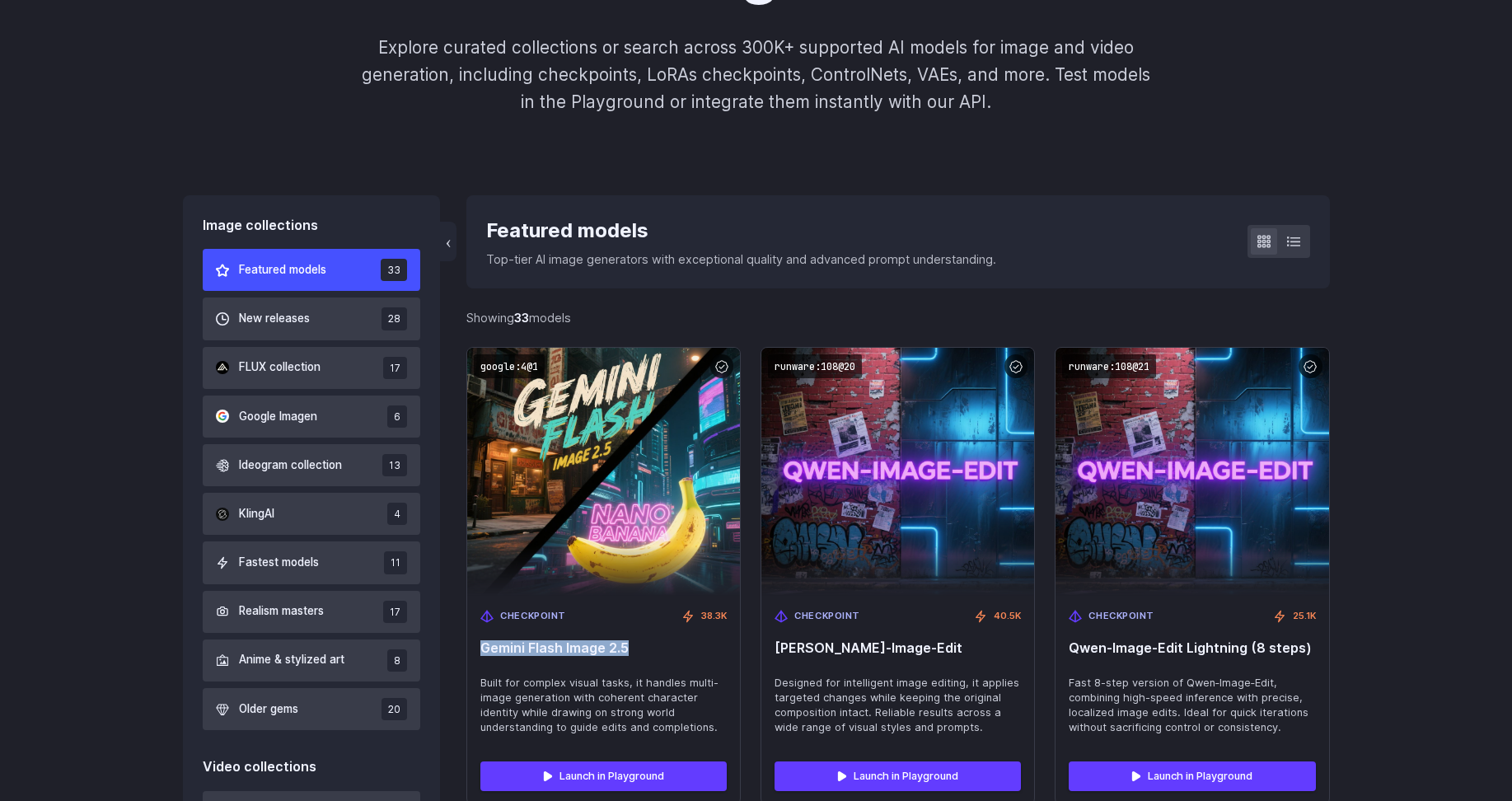
scroll to position [302, 0]
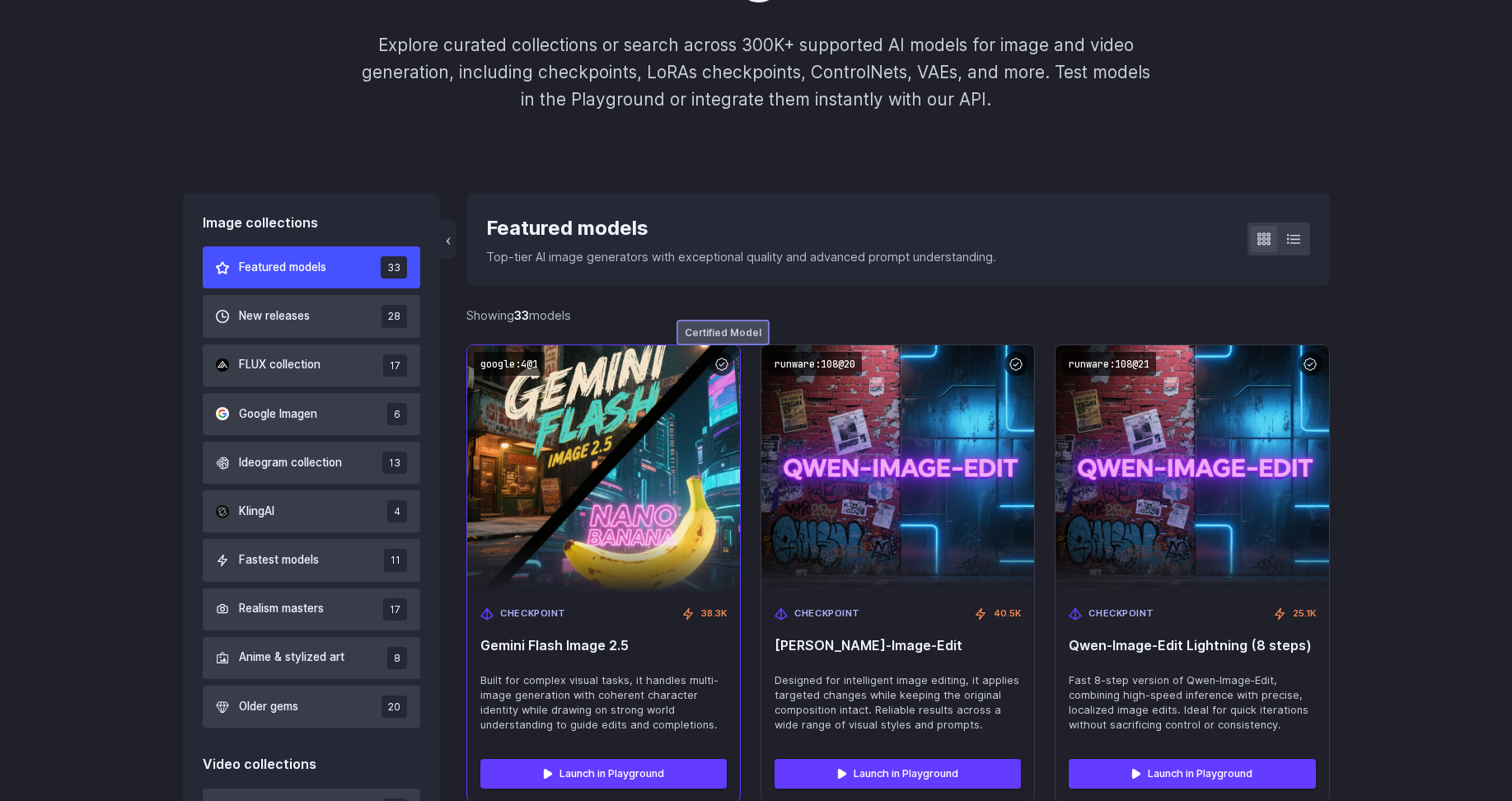
click at [710, 365] on div at bounding box center [722, 364] width 24 height 24
click at [610, 522] on img at bounding box center [604, 469] width 300 height 273
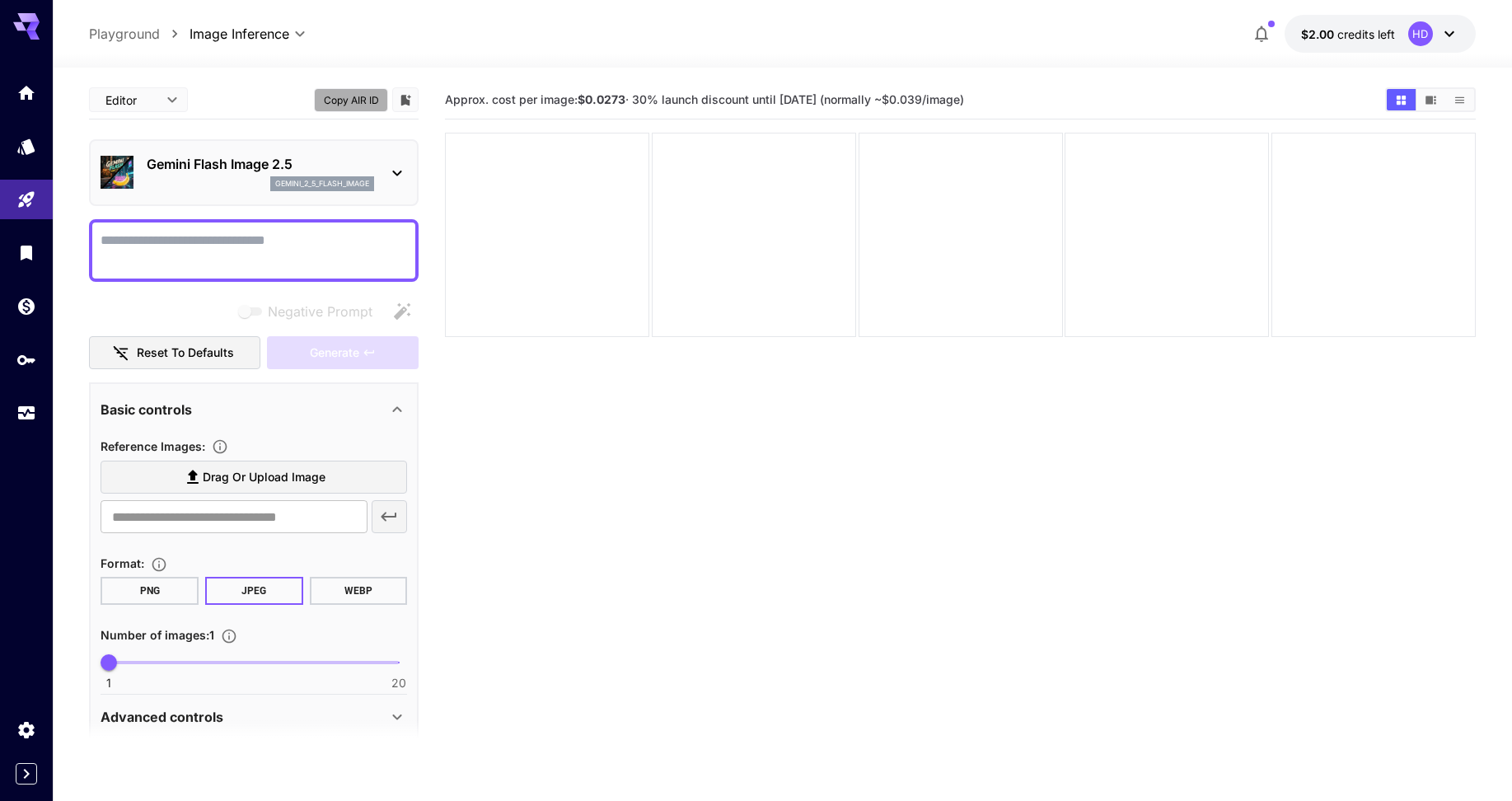
click at [381, 104] on button "Copy AIR ID" at bounding box center [351, 99] width 75 height 24
click at [197, 109] on div "Editor **** ​ Copy AIR ID" at bounding box center [253, 100] width 330 height 39
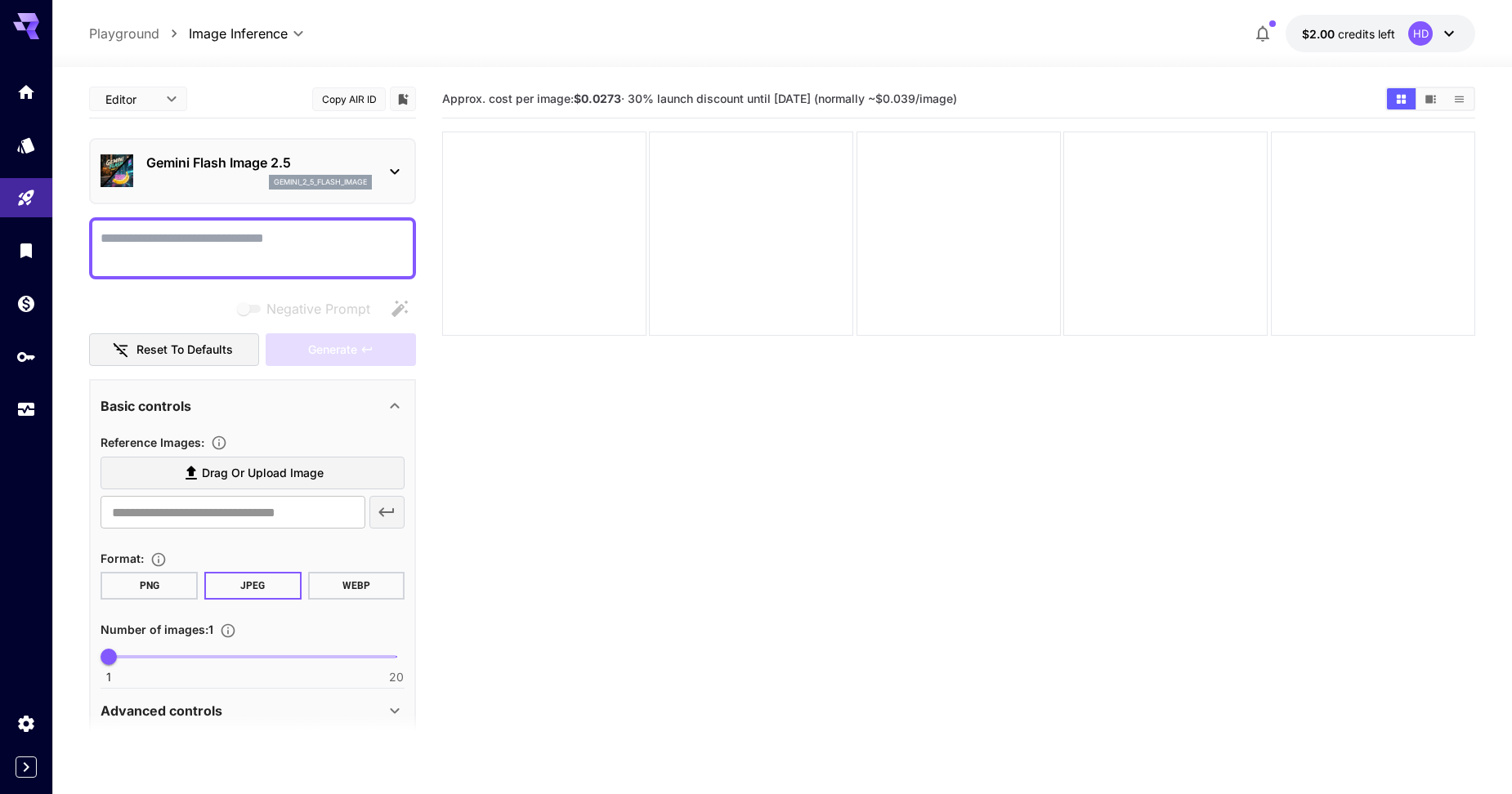
click at [172, 98] on body "**********" at bounding box center [756, 461] width 1512 height 923
click at [131, 170] on span "JSON" at bounding box center [137, 162] width 72 height 20
type input "****"
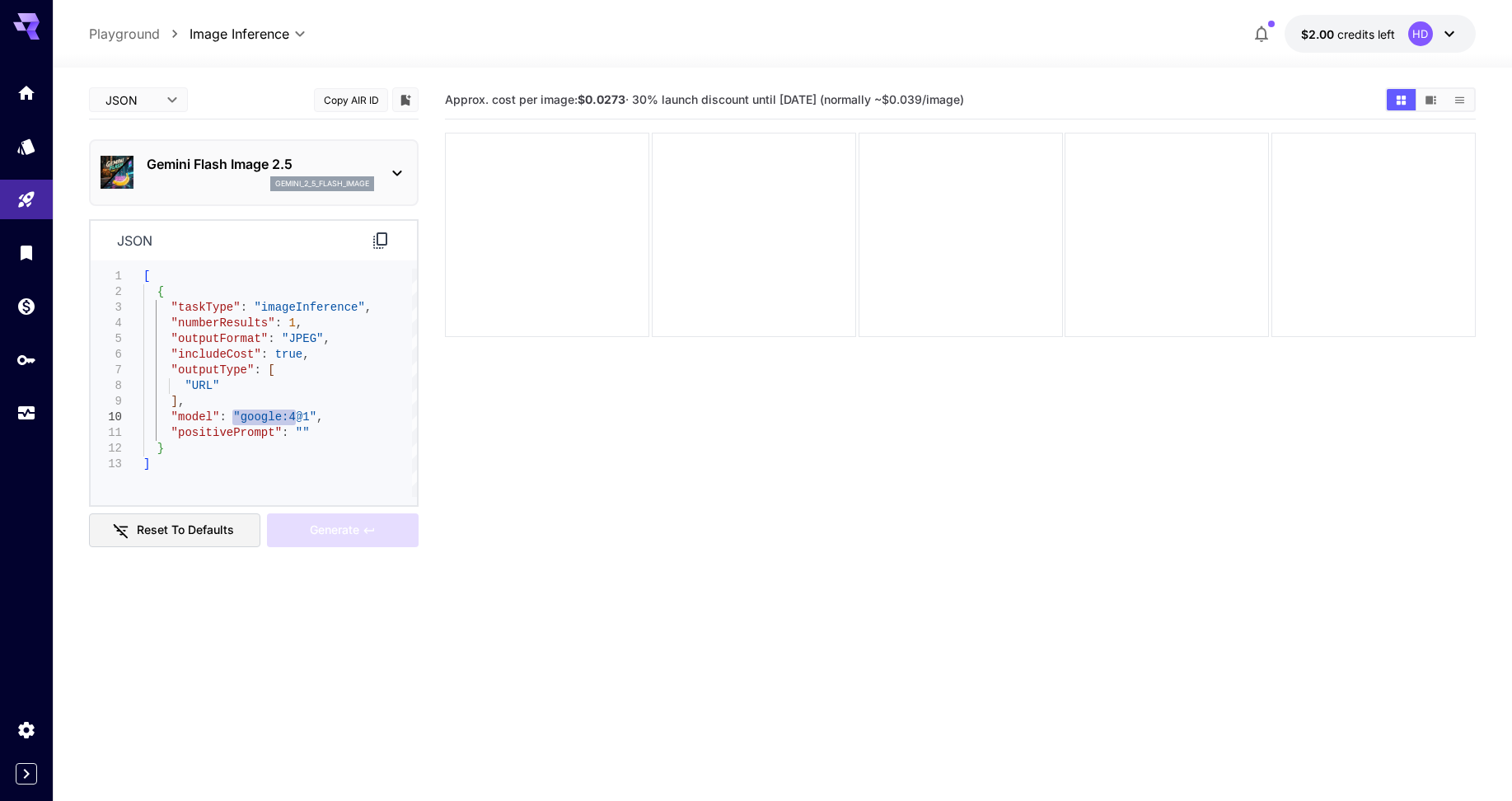
drag, startPoint x: 231, startPoint y: 419, endPoint x: 297, endPoint y: 413, distance: 66.3
click at [297, 413] on div "[ { "taskType" : "imageInference" , "numberResults" : 1 , "outputFormat" : "JPE…" at bounding box center [280, 383] width 273 height 229
click at [396, 177] on icon at bounding box center [397, 173] width 20 height 20
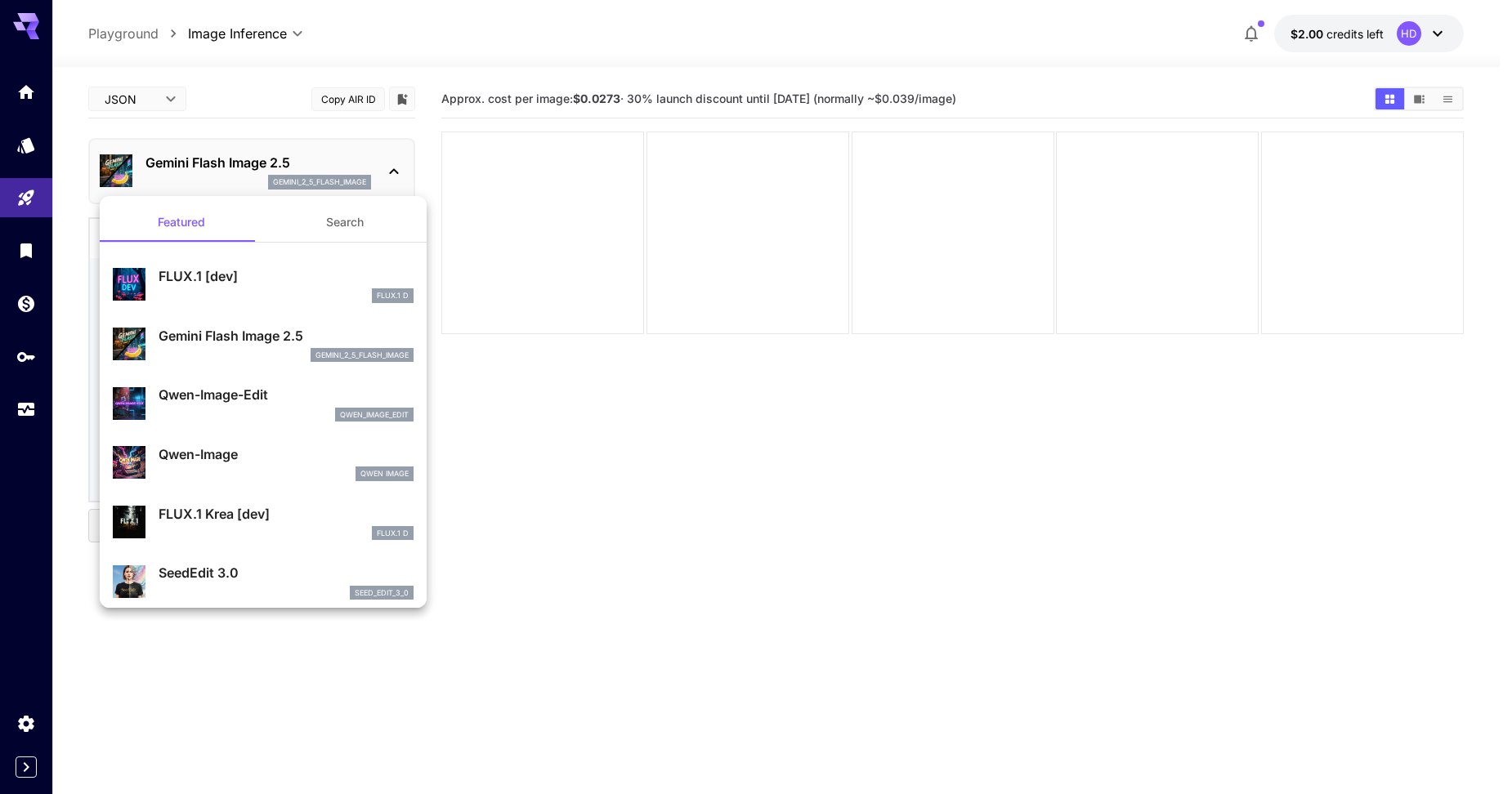
click at [893, 595] on div at bounding box center [756, 397] width 1512 height 794
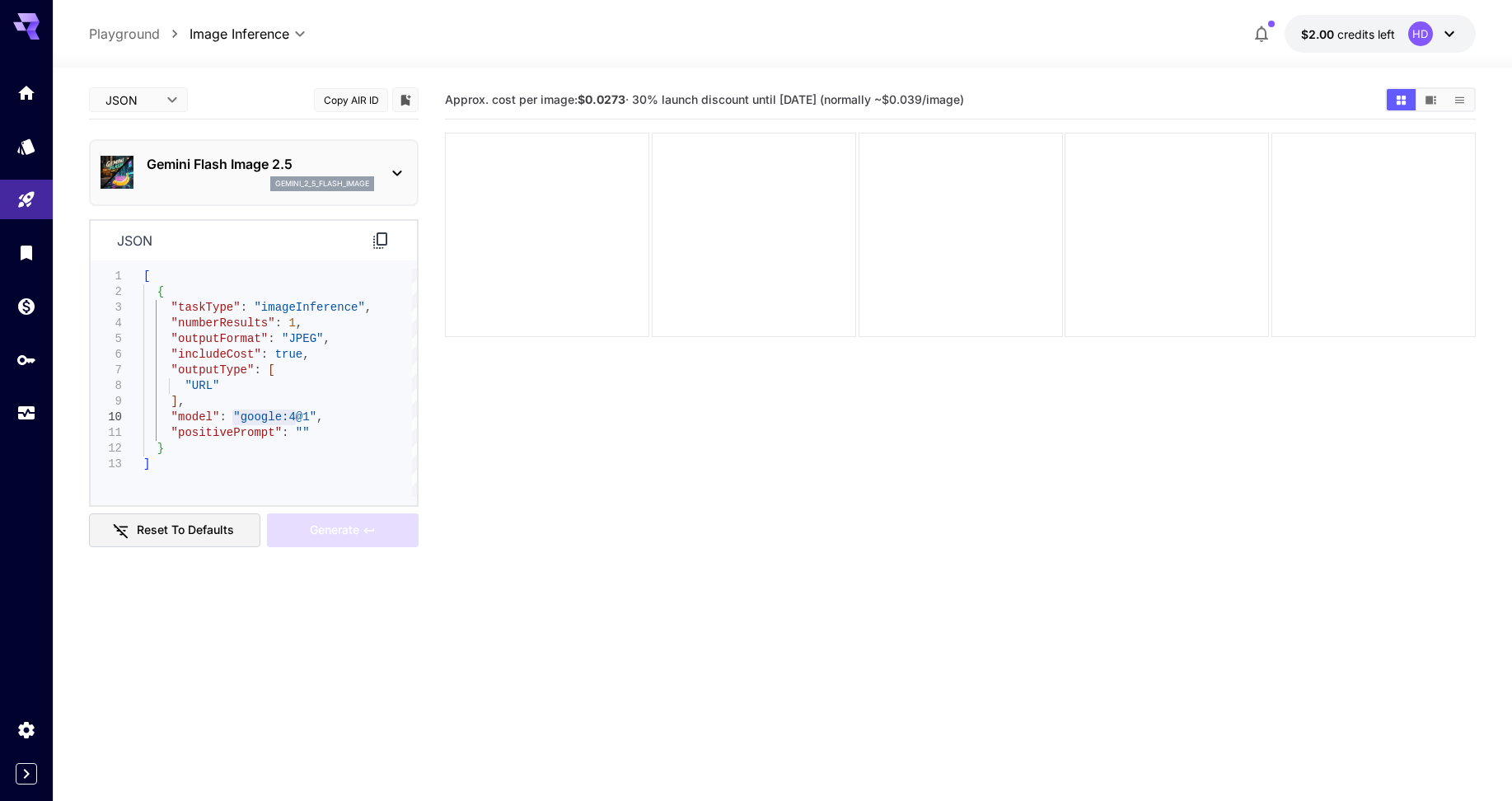
click at [334, 527] on div "Generate" at bounding box center [342, 530] width 152 height 34
type textarea "**********"
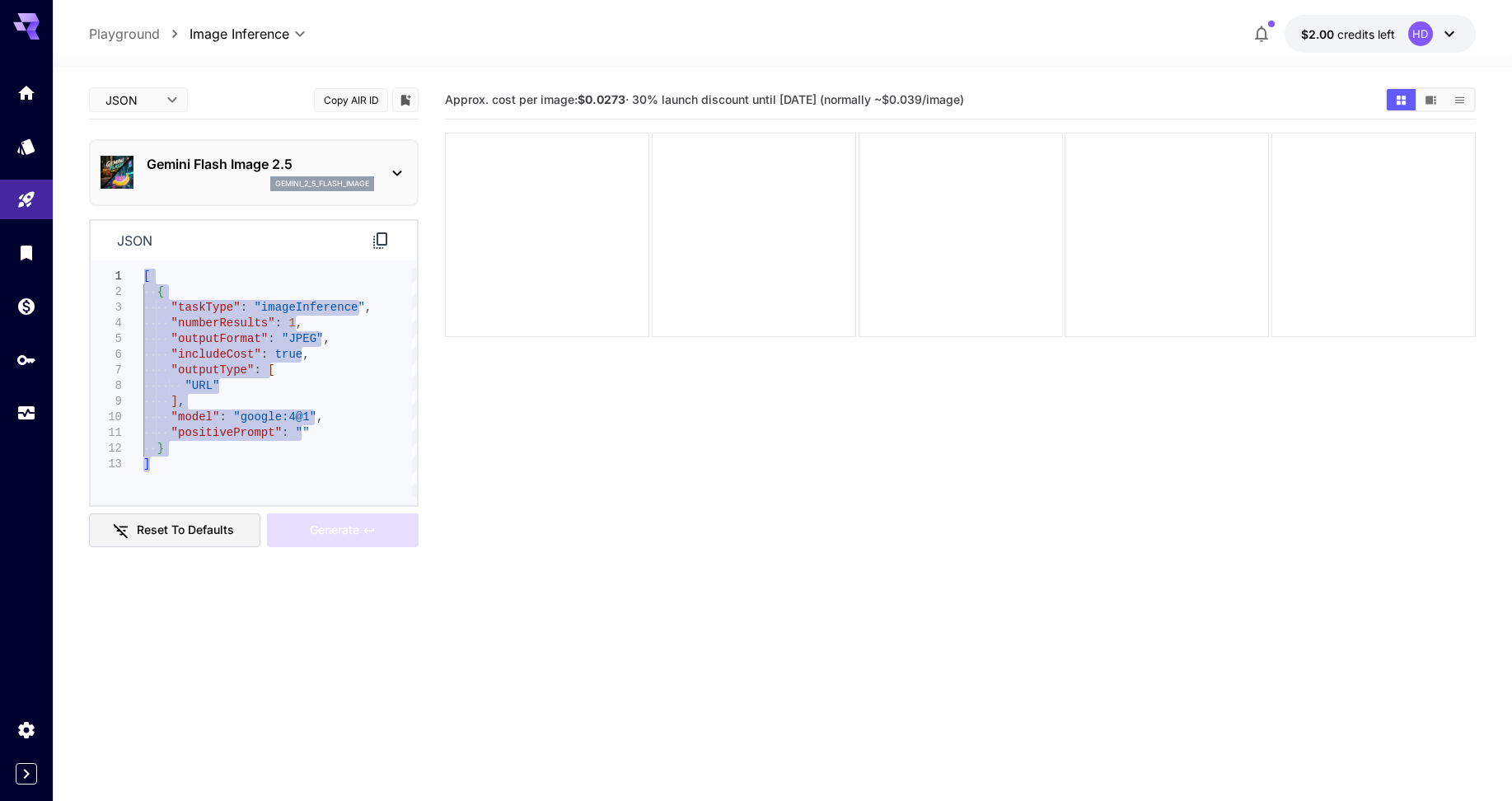
drag, startPoint x: 205, startPoint y: 464, endPoint x: 76, endPoint y: 270, distance: 233.0
click at [143, 270] on div "[ { "taskType" : "imageInference" , "numberResults" : 1 , "outputFormat" : "JPE…" at bounding box center [280, 383] width 273 height 229
